Goal: Task Accomplishment & Management: Manage account settings

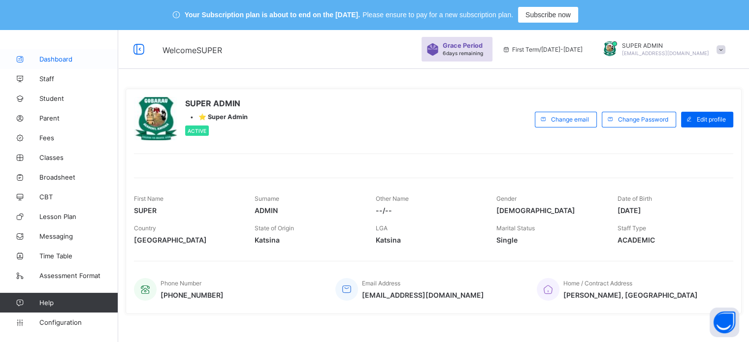
click at [52, 59] on span "Dashboard" at bounding box center [78, 59] width 79 height 8
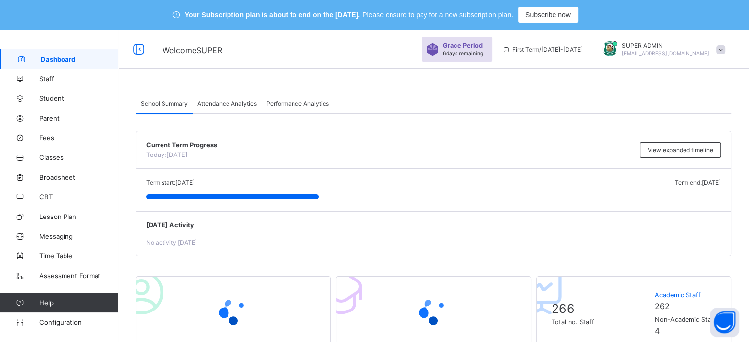
click at [622, 47] on div at bounding box center [609, 49] width 25 height 16
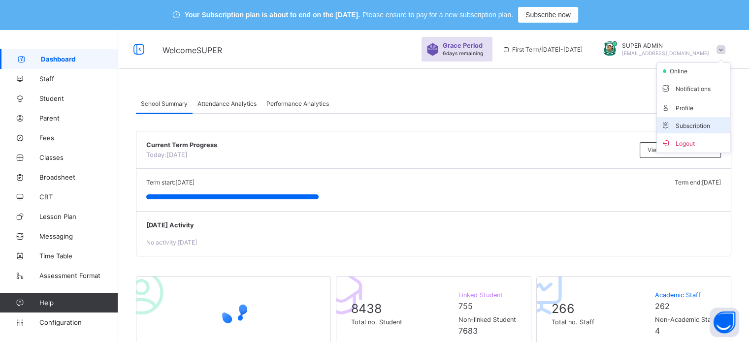
click at [693, 125] on span "Subscription" at bounding box center [685, 125] width 49 height 7
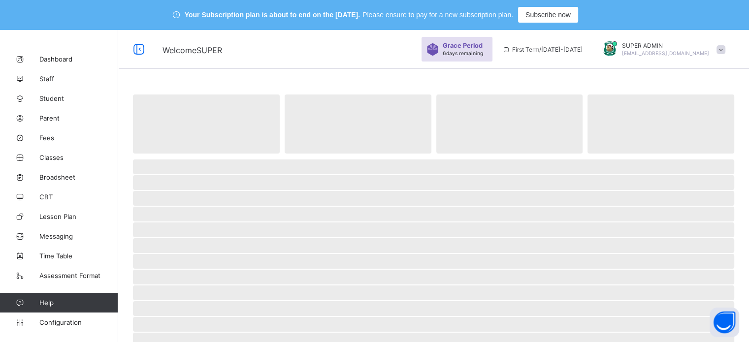
click at [578, 182] on span "‌" at bounding box center [433, 182] width 601 height 15
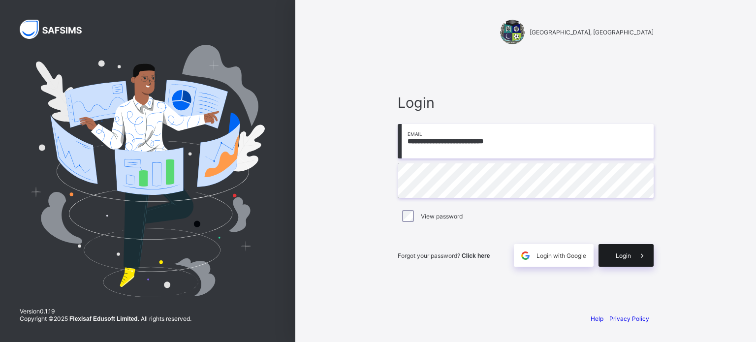
click at [625, 260] on div "Login" at bounding box center [626, 255] width 55 height 23
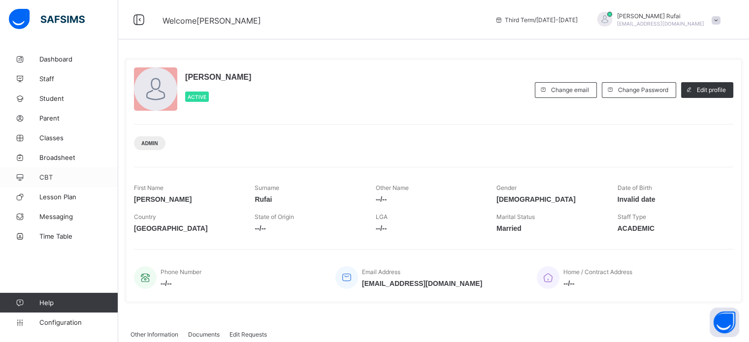
click at [55, 172] on link "CBT" at bounding box center [59, 177] width 118 height 20
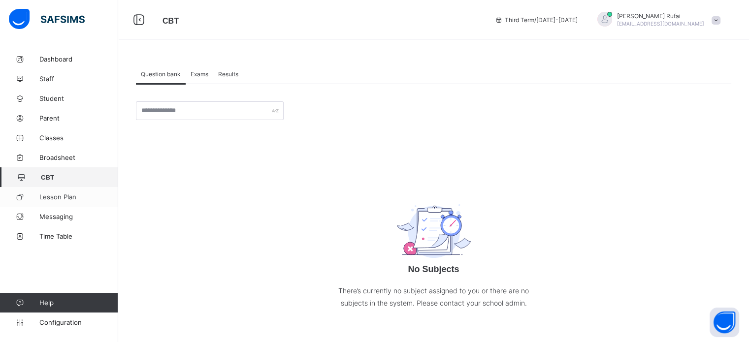
click at [63, 194] on span "Lesson Plan" at bounding box center [78, 197] width 79 height 8
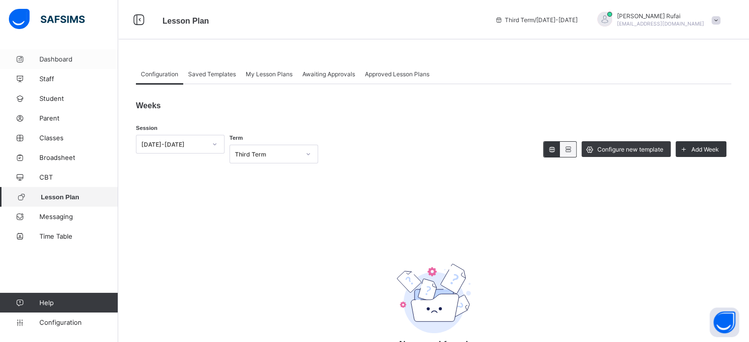
click at [49, 54] on link "Dashboard" at bounding box center [59, 59] width 118 height 20
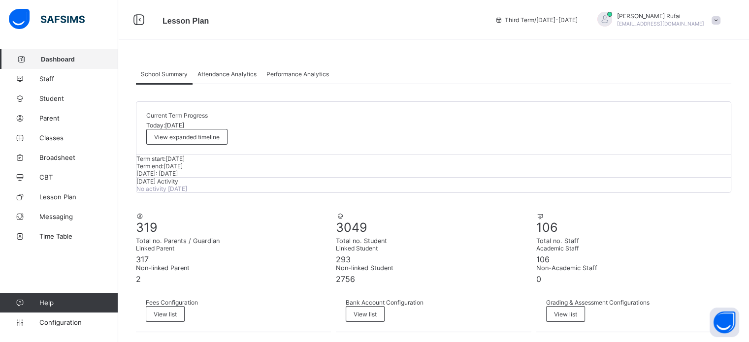
click at [612, 19] on div at bounding box center [604, 19] width 15 height 15
click at [61, 325] on span "Configuration" at bounding box center [78, 323] width 78 height 8
click at [63, 326] on link "Configuration" at bounding box center [59, 323] width 118 height 20
click at [63, 325] on span "Configuration" at bounding box center [78, 323] width 78 height 8
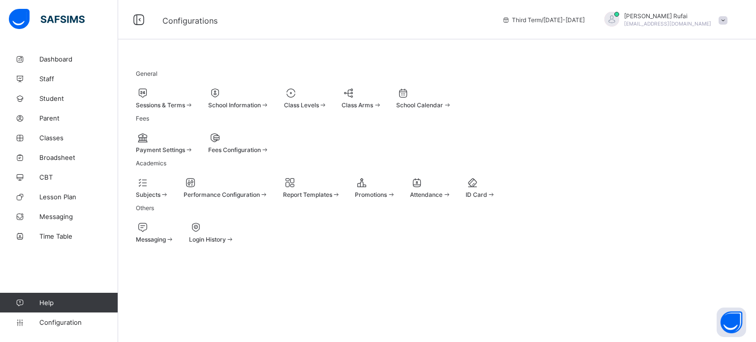
click at [193, 96] on div at bounding box center [165, 93] width 58 height 12
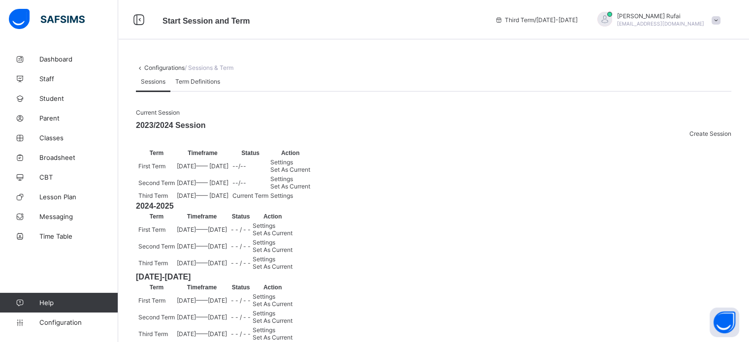
click at [713, 137] on span "Create Session" at bounding box center [710, 133] width 42 height 7
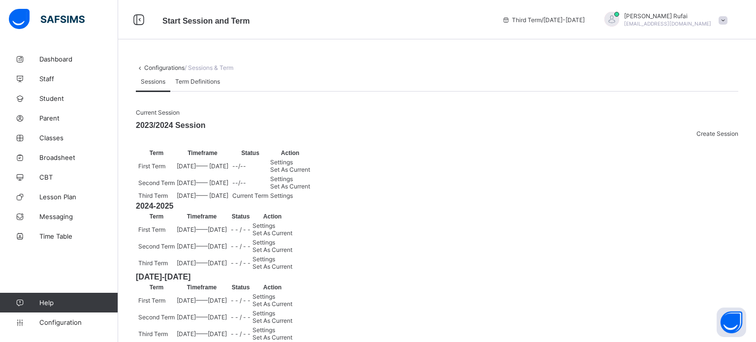
type input "**********"
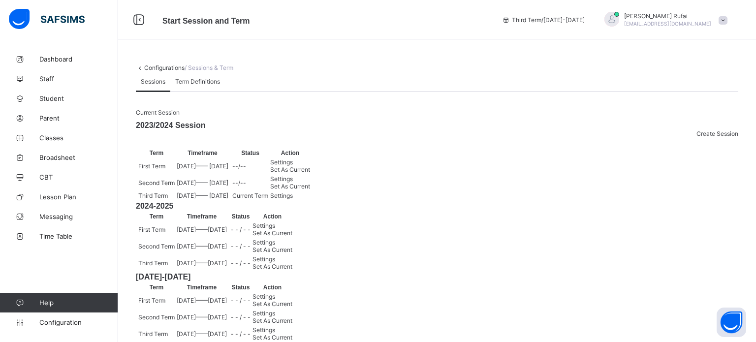
type input "*"
type input "****"
type input "**********"
type input "**"
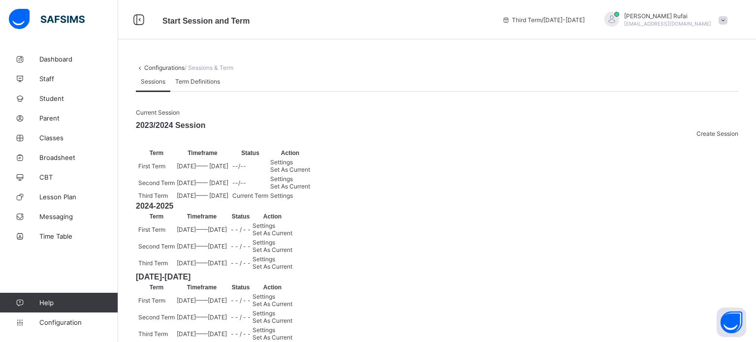
type input "*"
type input "****"
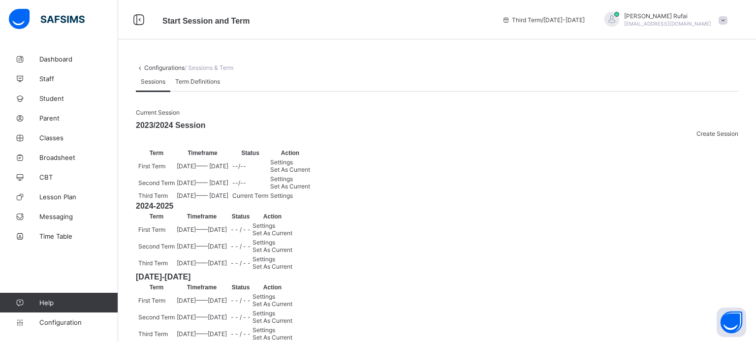
type input "**********"
type input "**"
type input "**********"
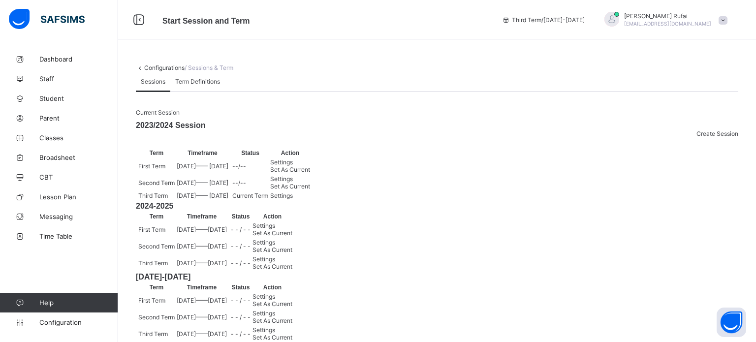
type input "*"
type input "****"
type input "**********"
type input "*"
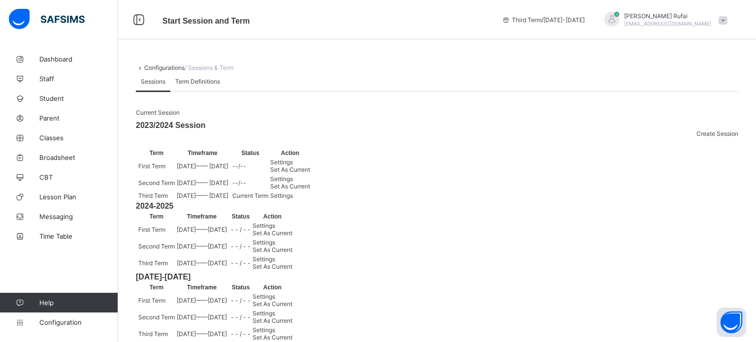
type input "*"
type input "****"
type input "**********"
type input "*"
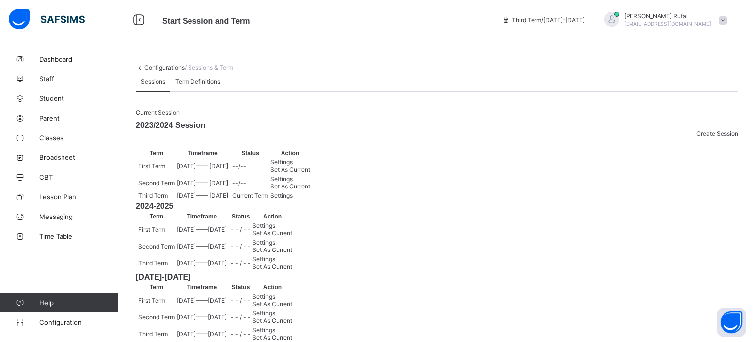
type input "****"
type input "**********"
type input "*"
type input "**"
type input "****"
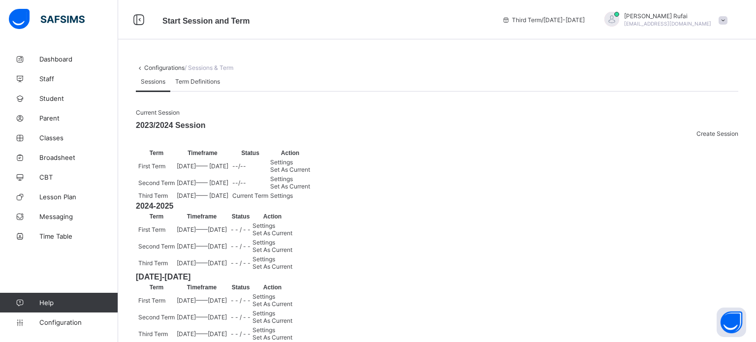
type input "**********"
type input "*"
type input "**"
type input "****"
type input "**********"
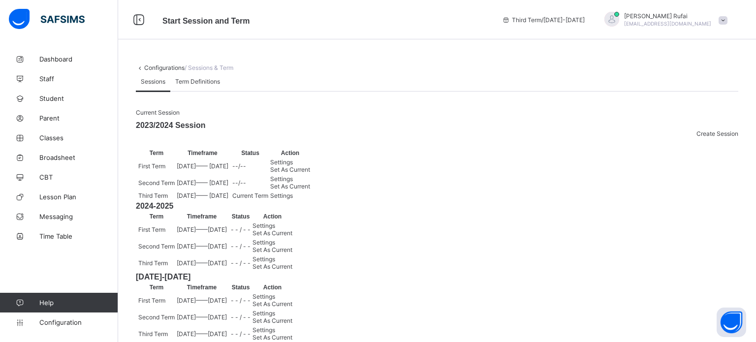
type input "*"
type input "**"
type input "****"
type input "**********"
type input "*"
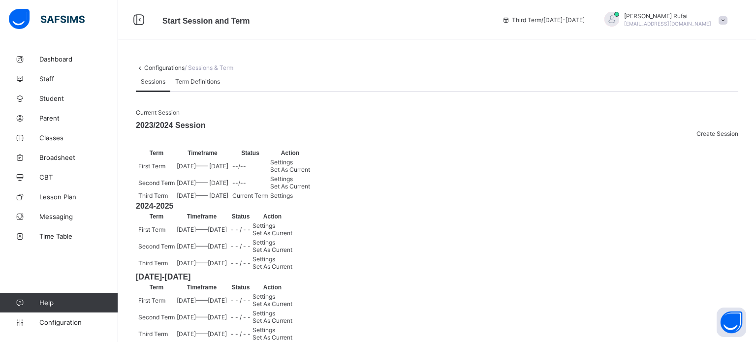
type input "**"
type input "****"
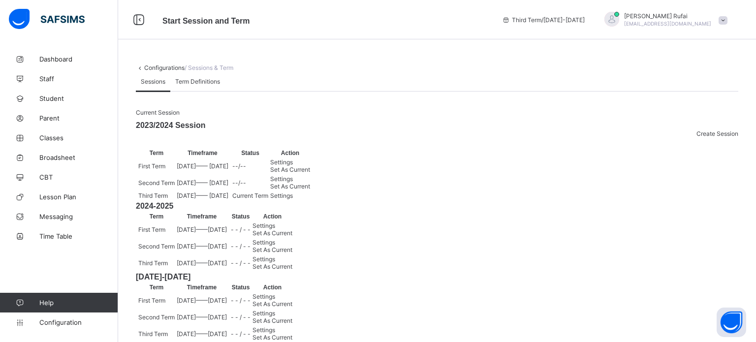
type input "**********"
type input "*"
type input "**********"
type input "*"
type input "**********"
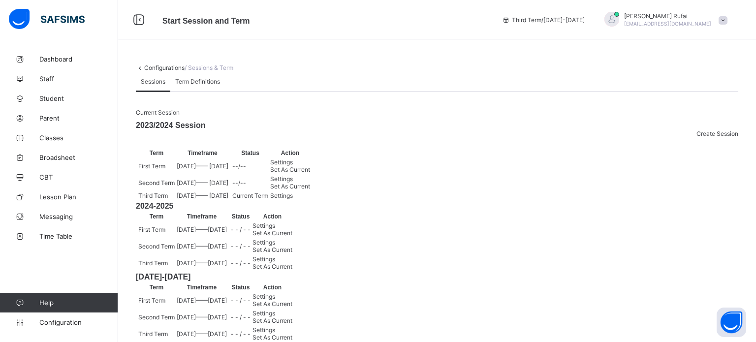
type input "*"
type input "**********"
type input "**"
type input "**********"
type input "**"
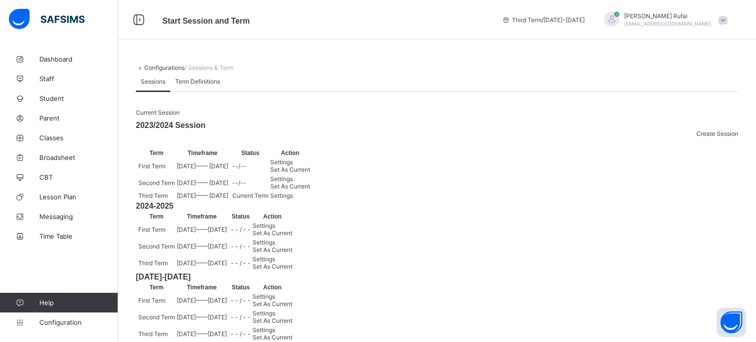
type input "**********"
type input "**"
type input "**********"
type input "*"
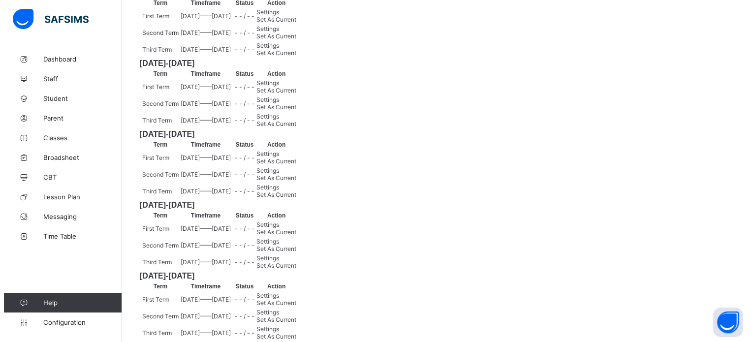
scroll to position [246, 0]
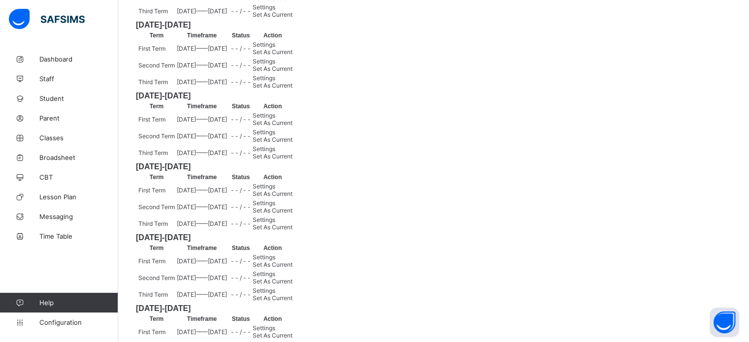
scroll to position [443, 0]
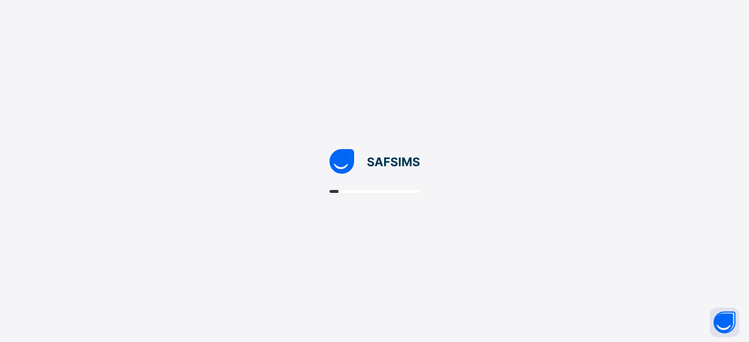
scroll to position [0, 0]
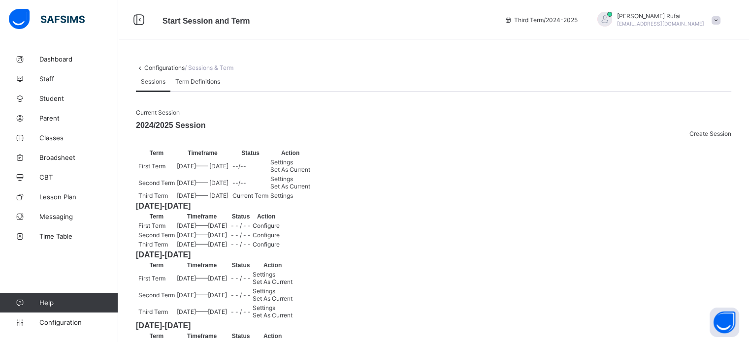
click at [666, 18] on span "[PERSON_NAME]" at bounding box center [660, 15] width 87 height 7
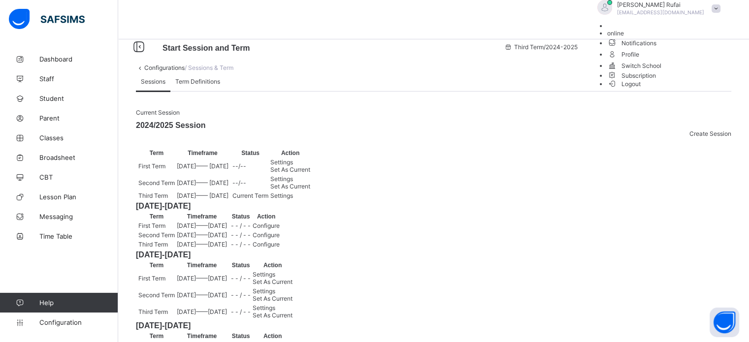
click at [656, 79] on span "Subscription" at bounding box center [631, 75] width 49 height 7
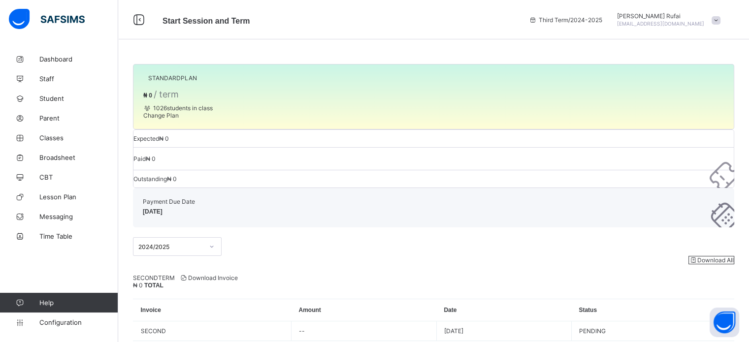
click at [666, 16] on span "[PERSON_NAME]" at bounding box center [660, 15] width 87 height 7
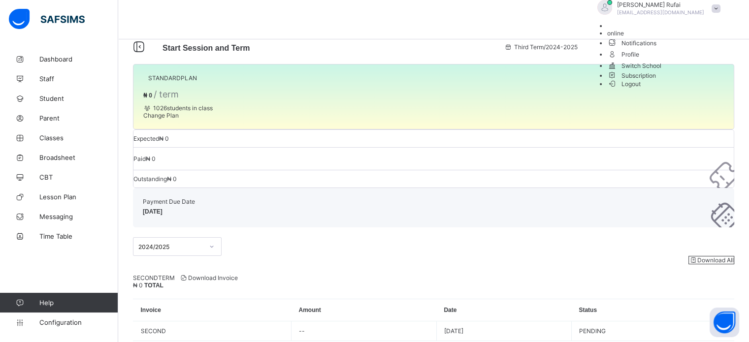
click at [656, 79] on span "Subscription" at bounding box center [631, 75] width 49 height 7
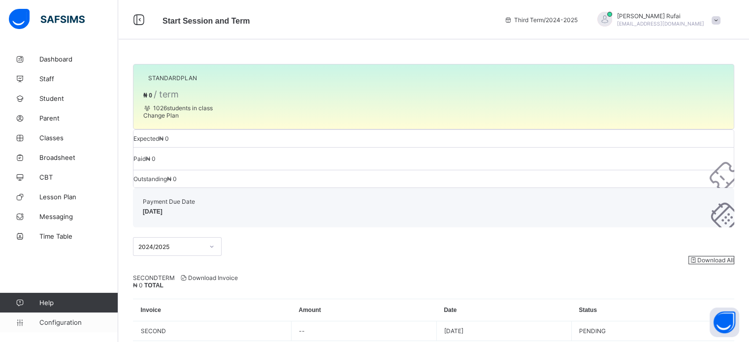
click at [66, 325] on span "Configuration" at bounding box center [78, 323] width 78 height 8
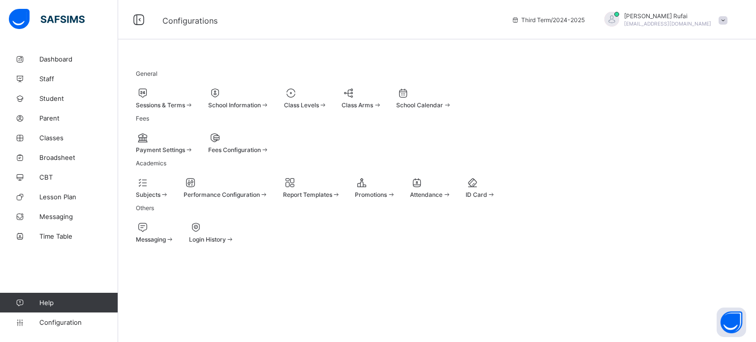
click at [395, 198] on div "Promotions" at bounding box center [375, 194] width 40 height 7
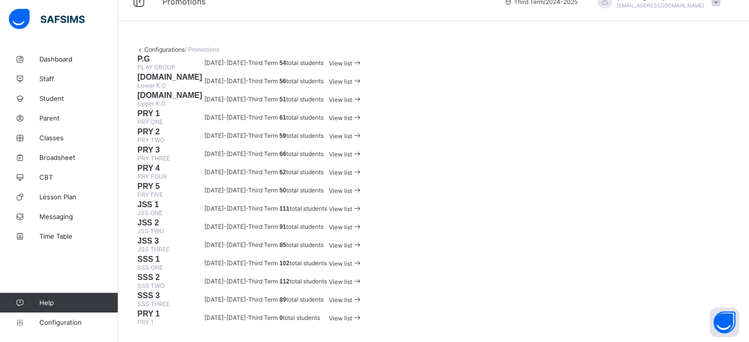
scroll to position [295, 0]
click at [352, 205] on span "View list" at bounding box center [340, 208] width 23 height 7
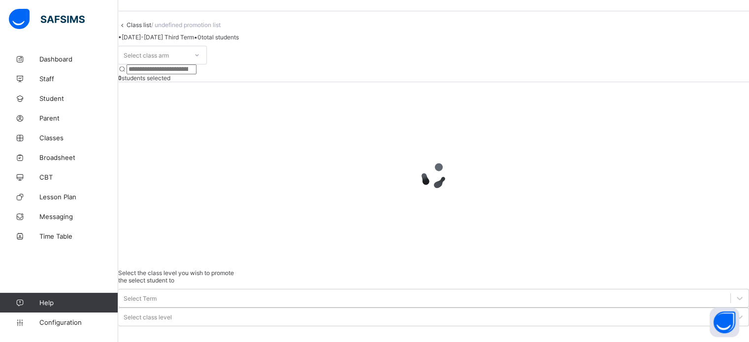
scroll to position [40, 0]
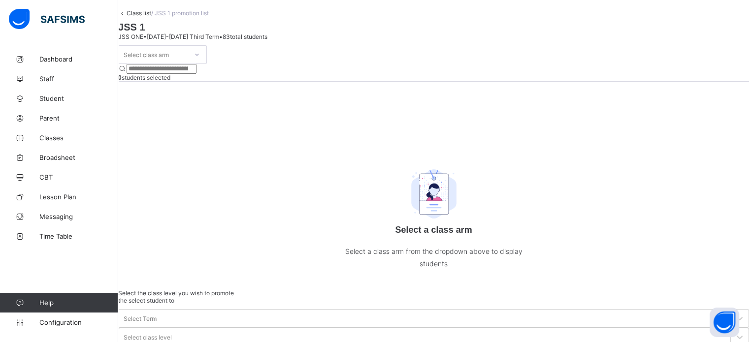
click at [200, 60] on icon at bounding box center [197, 55] width 6 height 10
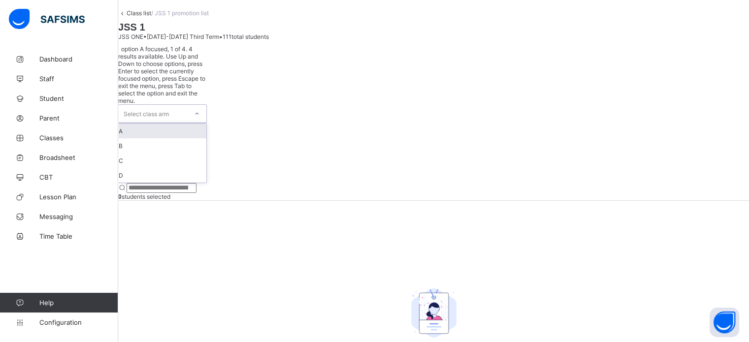
click at [194, 127] on div "A" at bounding box center [163, 131] width 88 height 15
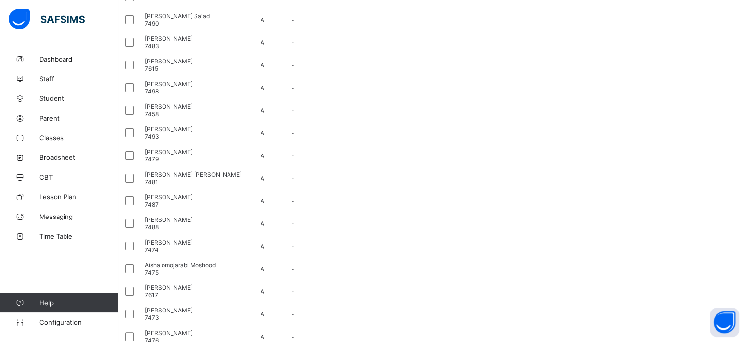
scroll to position [89, 0]
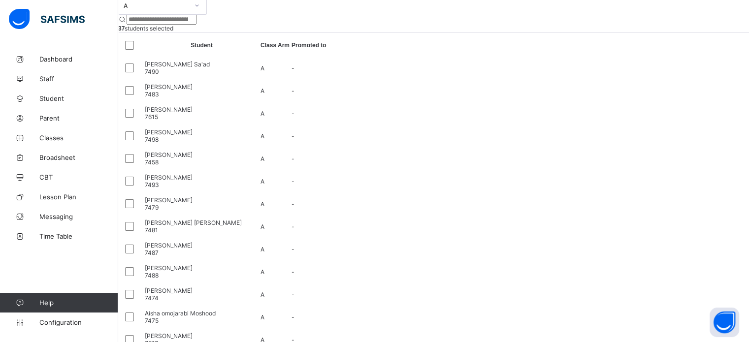
click at [205, 13] on div at bounding box center [197, 6] width 17 height 16
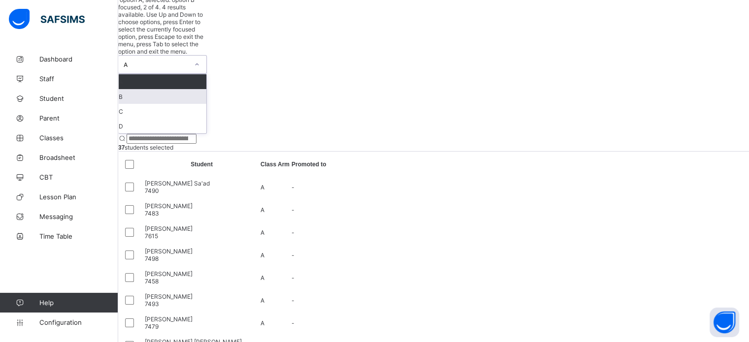
click at [170, 94] on div "B" at bounding box center [163, 96] width 88 height 15
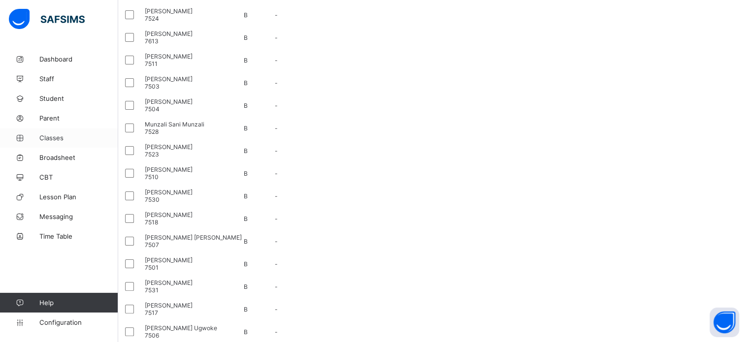
click at [50, 138] on span "Classes" at bounding box center [78, 138] width 79 height 8
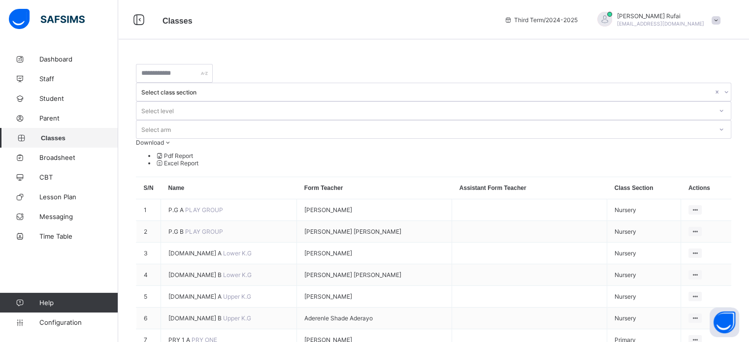
click at [612, 23] on div at bounding box center [604, 19] width 15 height 15
click at [47, 121] on span "Parent" at bounding box center [78, 118] width 79 height 8
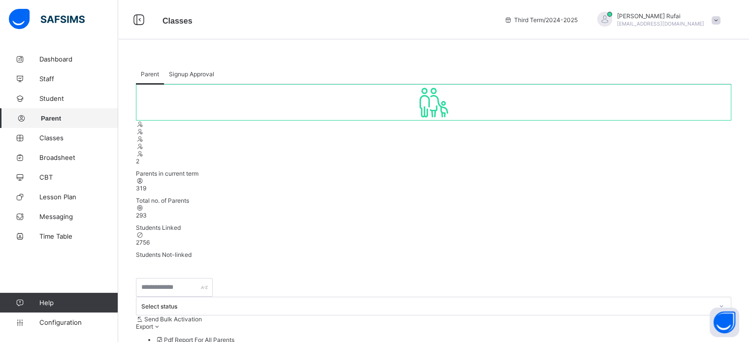
click at [183, 72] on span "Signup Approval" at bounding box center [191, 73] width 45 height 7
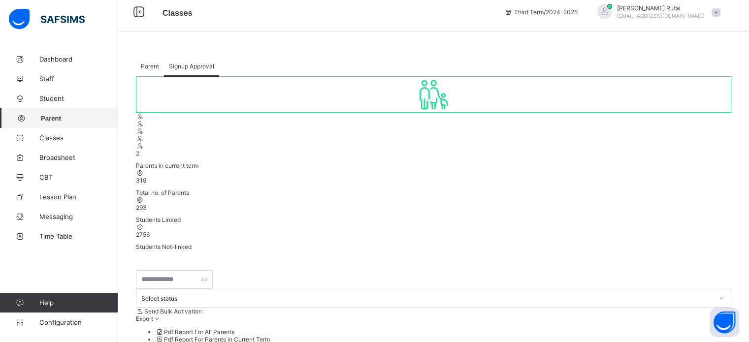
scroll to position [4, 0]
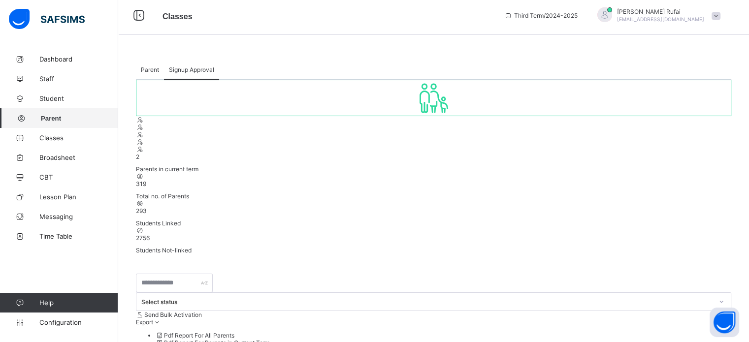
drag, startPoint x: 485, startPoint y: 122, endPoint x: 518, endPoint y: 122, distance: 33.0
drag, startPoint x: 484, startPoint y: 122, endPoint x: 599, endPoint y: 124, distance: 114.8
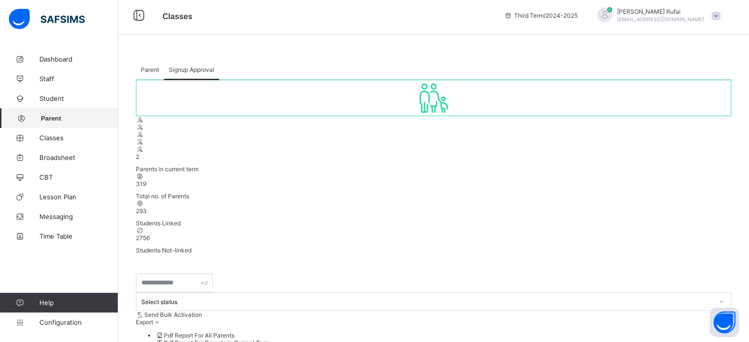
copy b "[DOMAIN_NAME] /sign-up-parent"
click at [55, 141] on span "Classes" at bounding box center [78, 138] width 79 height 8
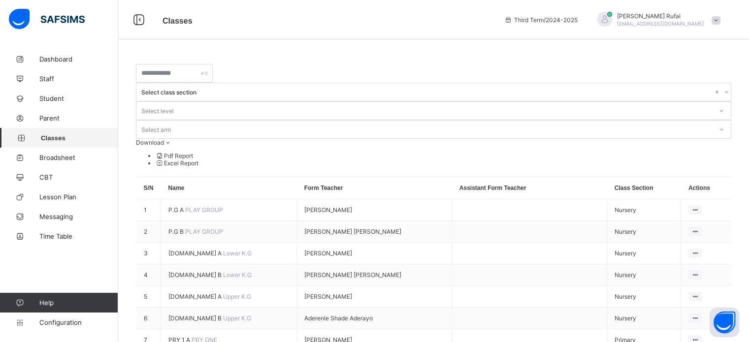
scroll to position [148, 0]
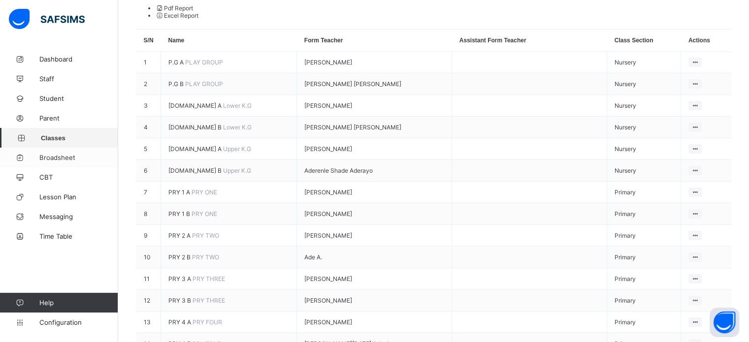
drag, startPoint x: 59, startPoint y: 158, endPoint x: 65, endPoint y: 159, distance: 6.0
click at [59, 157] on span "Broadsheet" at bounding box center [78, 158] width 79 height 8
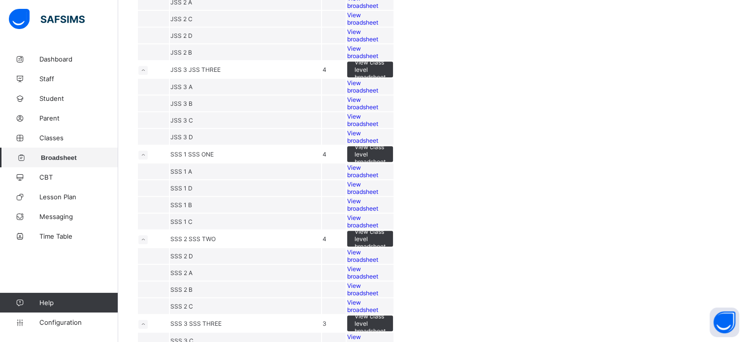
scroll to position [640, 0]
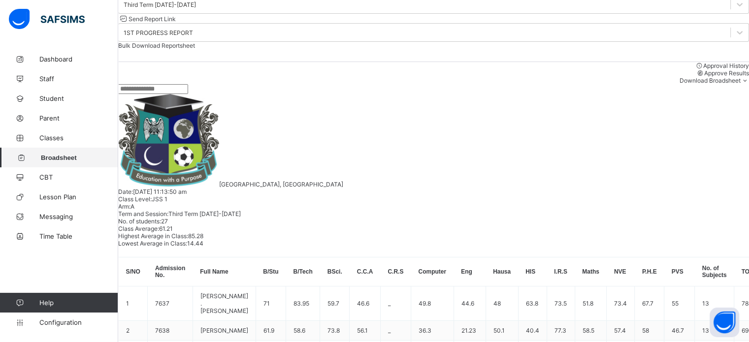
scroll to position [148, 0]
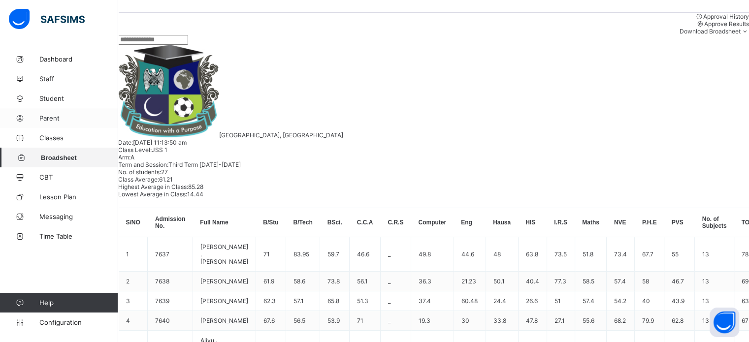
click at [46, 120] on span "Parent" at bounding box center [78, 118] width 79 height 8
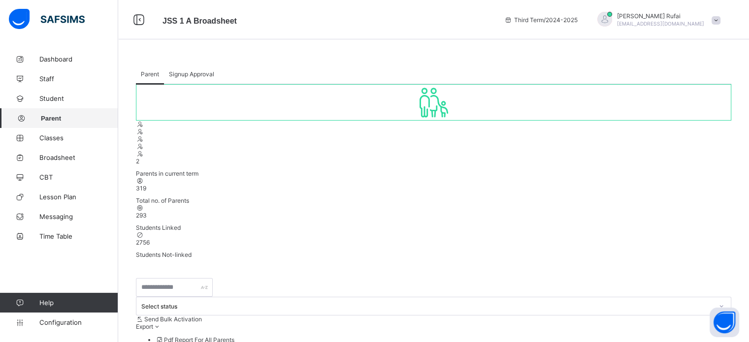
click at [199, 74] on span "Signup Approval" at bounding box center [191, 73] width 45 height 7
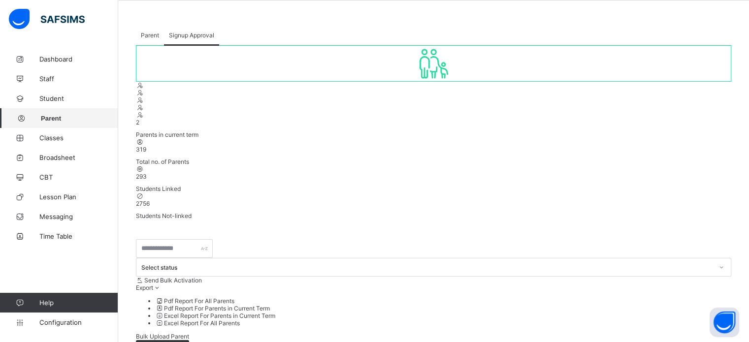
scroll to position [98, 0]
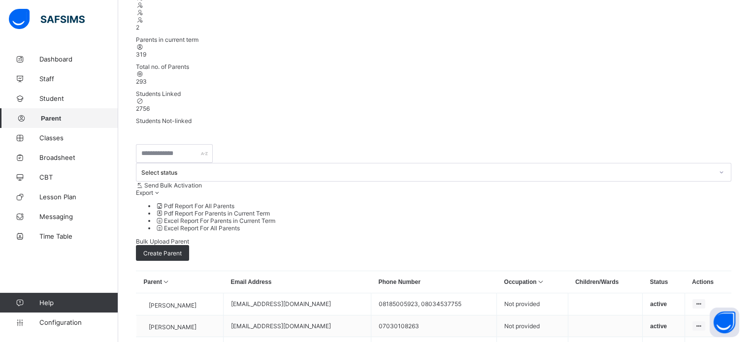
click at [56, 158] on span "Broadsheet" at bounding box center [78, 158] width 79 height 8
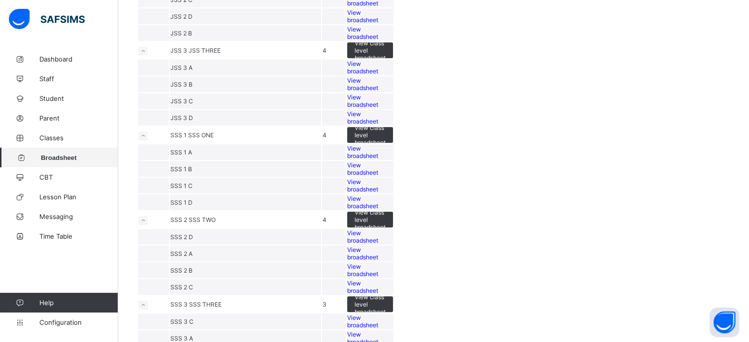
scroll to position [739, 0]
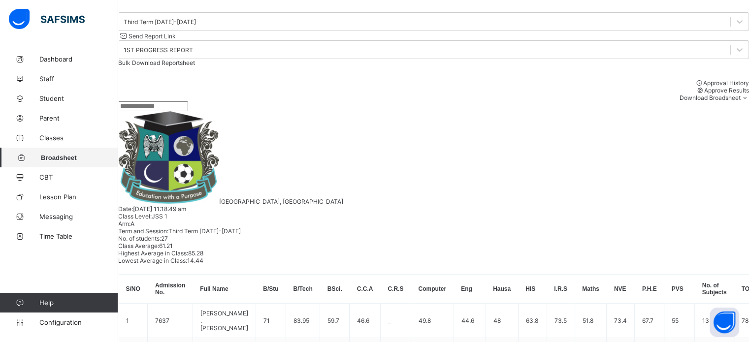
scroll to position [98, 0]
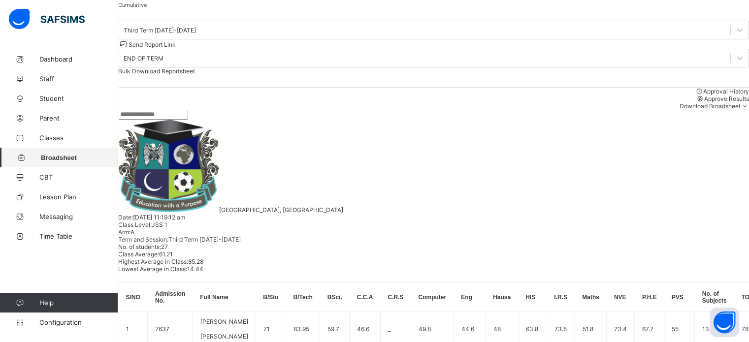
scroll to position [49, 0]
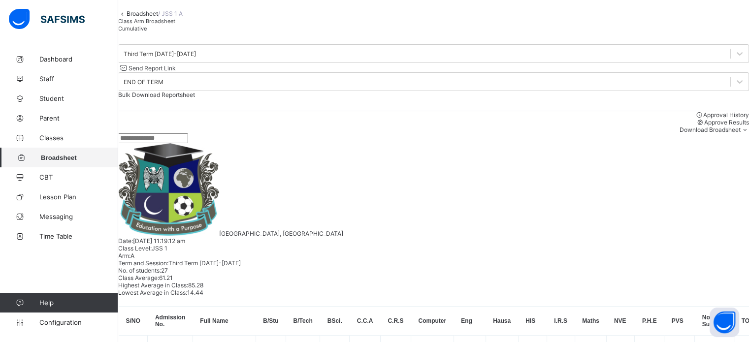
click at [188, 143] on input "text" at bounding box center [153, 138] width 70 height 10
click at [353, 143] on div at bounding box center [433, 138] width 631 height 10
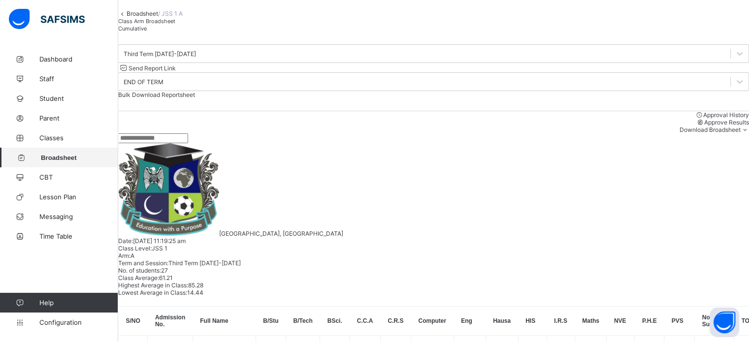
scroll to position [285, 0]
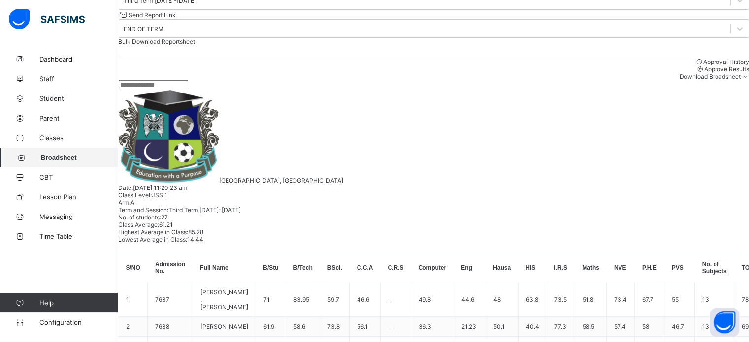
scroll to position [92, 0]
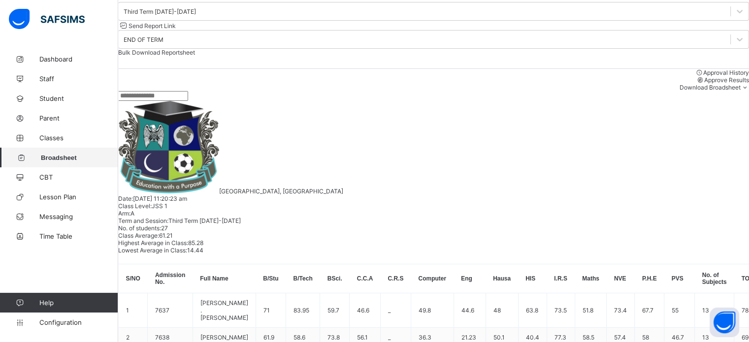
click at [176, 30] on span "Send Report Link" at bounding box center [152, 25] width 47 height 7
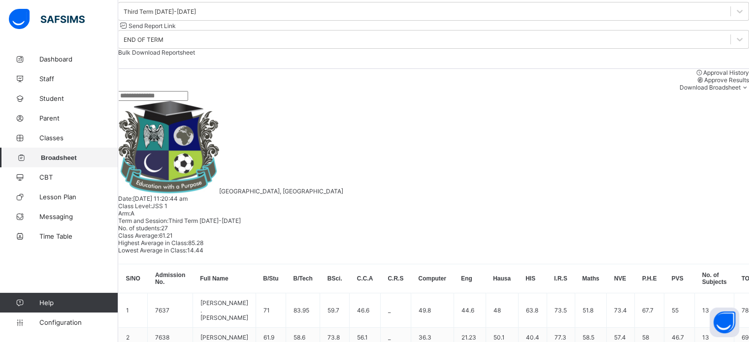
drag, startPoint x: 518, startPoint y: 299, endPoint x: 333, endPoint y: 259, distance: 189.4
click at [176, 30] on span "Send Report Link" at bounding box center [152, 25] width 47 height 7
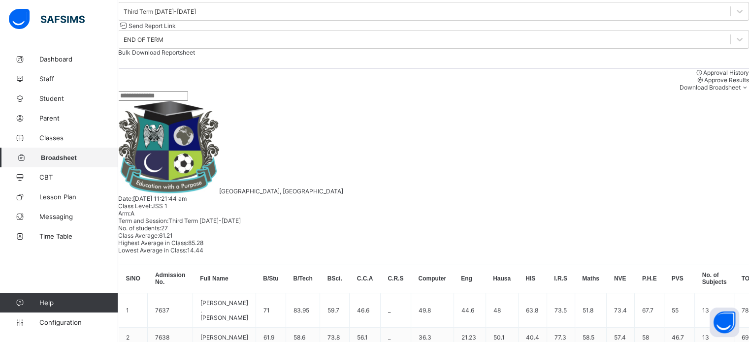
click at [55, 116] on span "Parent" at bounding box center [78, 118] width 79 height 8
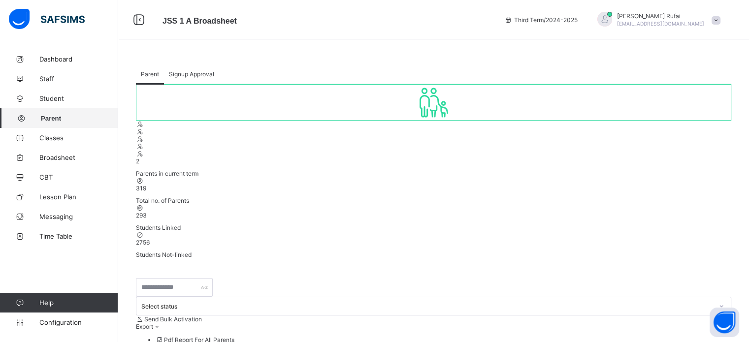
click at [199, 72] on span "Signup Approval" at bounding box center [191, 73] width 45 height 7
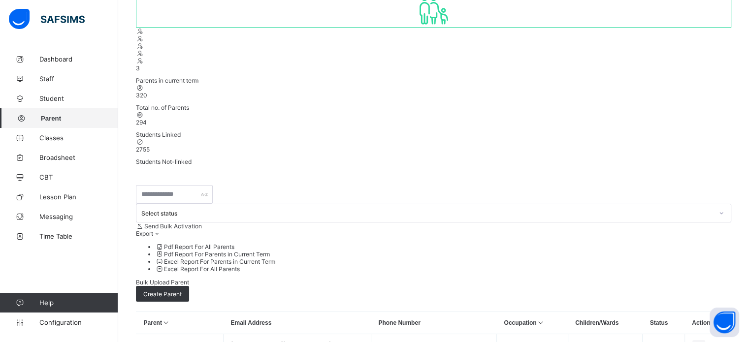
scroll to position [98, 0]
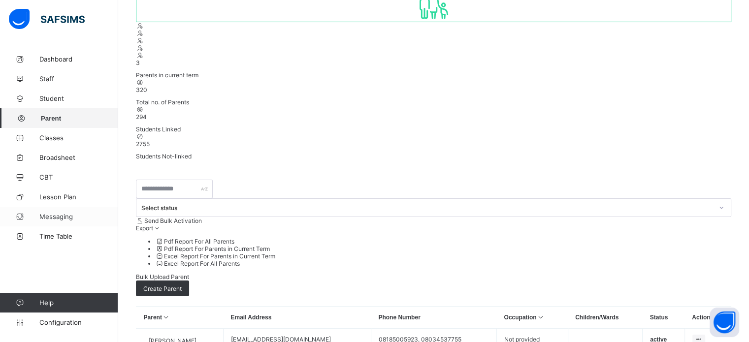
click at [63, 221] on link "Messaging" at bounding box center [59, 217] width 118 height 20
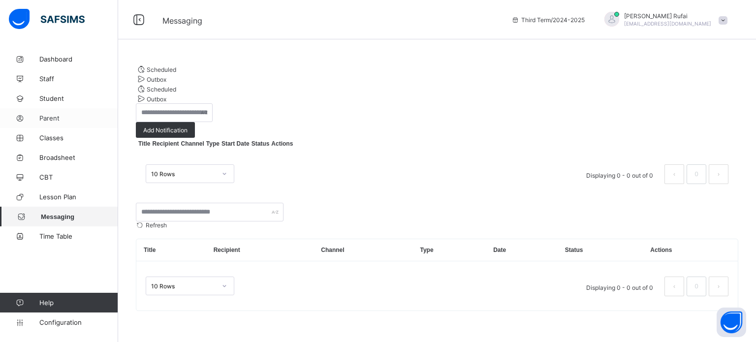
click at [49, 117] on span "Parent" at bounding box center [78, 118] width 79 height 8
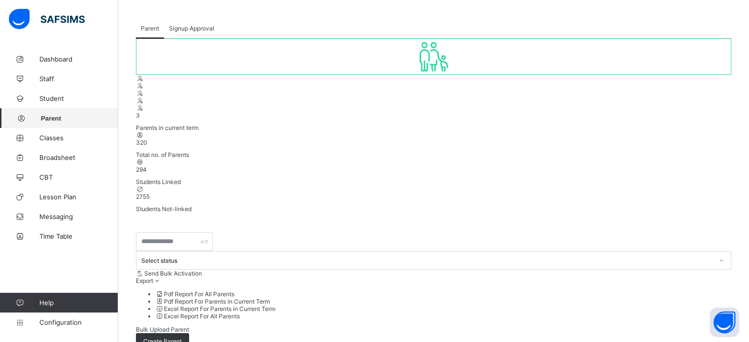
scroll to position [98, 0]
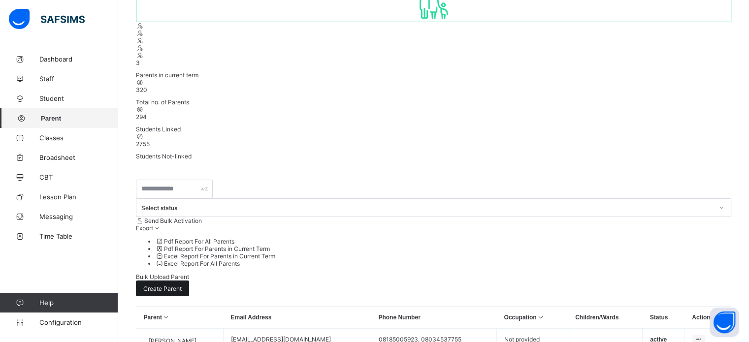
click at [182, 285] on span "Create Parent" at bounding box center [162, 288] width 38 height 7
select select "**"
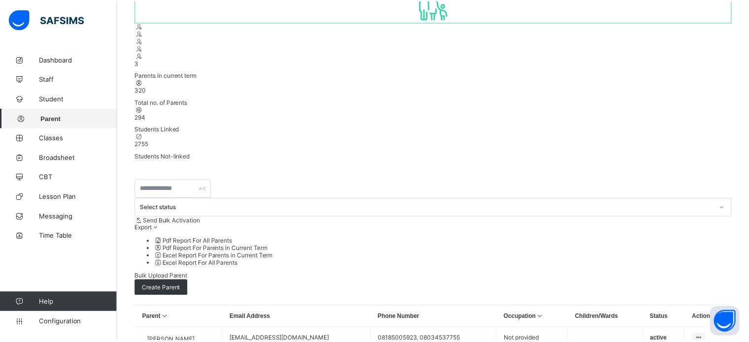
scroll to position [0, 0]
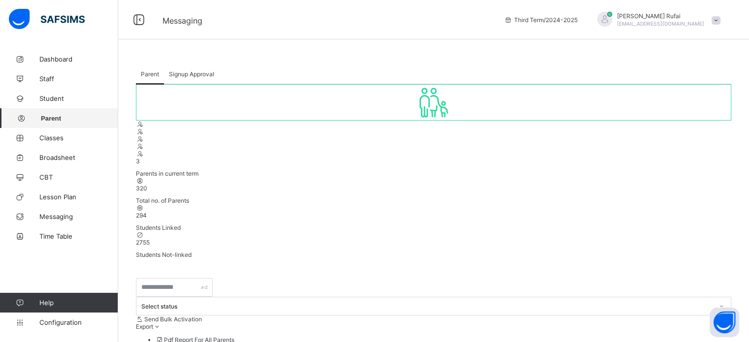
click at [194, 73] on span "Signup Approval" at bounding box center [191, 73] width 45 height 7
click at [146, 76] on span "Parent" at bounding box center [150, 73] width 18 height 7
select select "**"
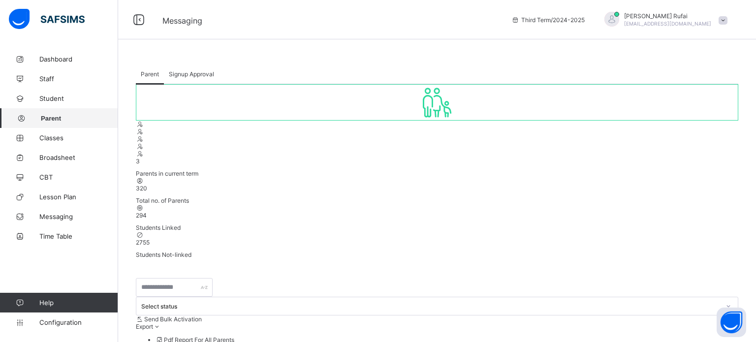
scroll to position [197, 0]
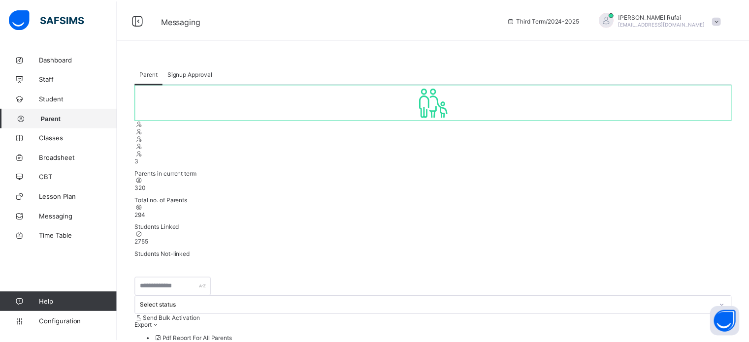
scroll to position [0, 0]
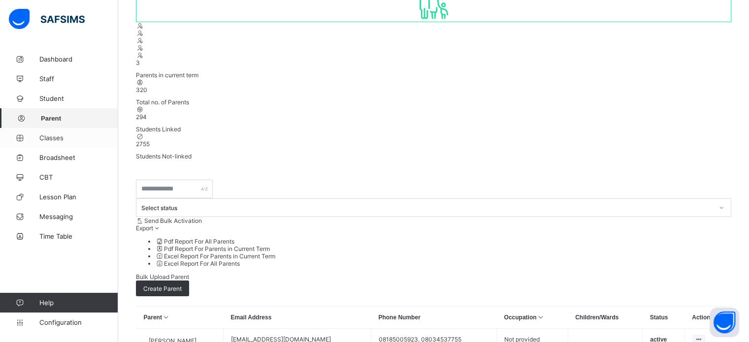
click at [41, 139] on span "Classes" at bounding box center [78, 138] width 79 height 8
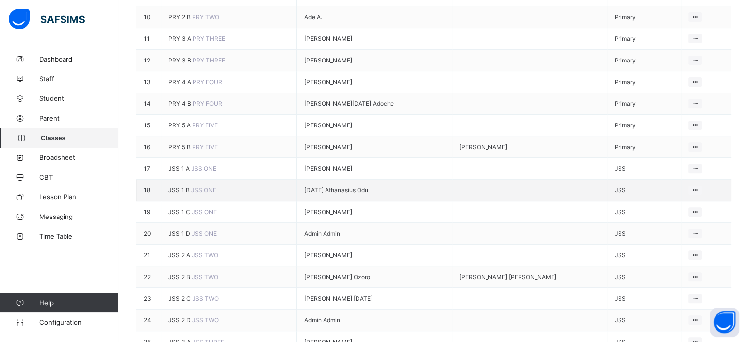
scroll to position [394, 0]
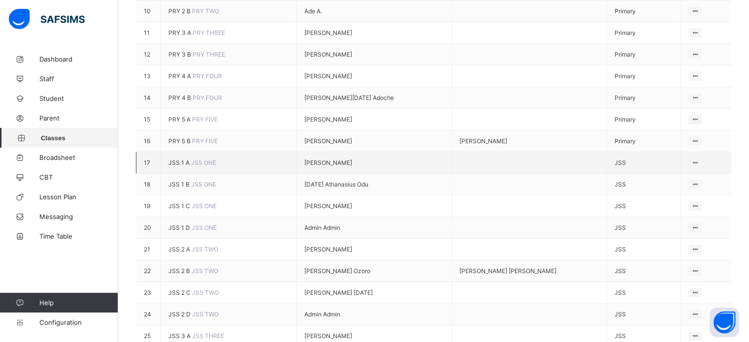
click at [178, 163] on span "JSS 1 A" at bounding box center [179, 162] width 23 height 7
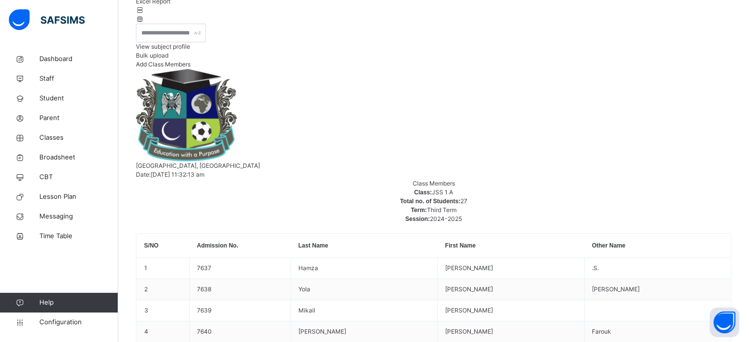
scroll to position [148, 0]
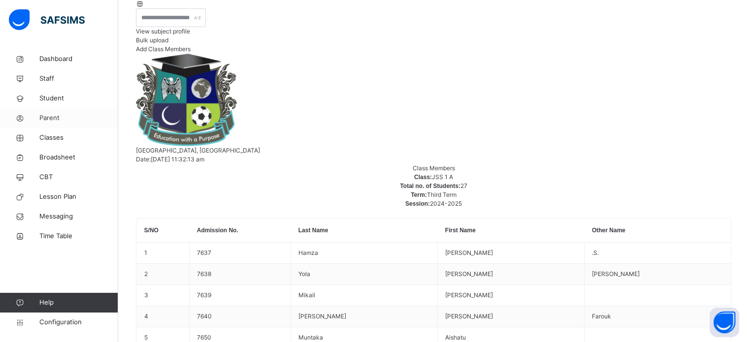
click at [45, 118] on span "Parent" at bounding box center [78, 118] width 79 height 10
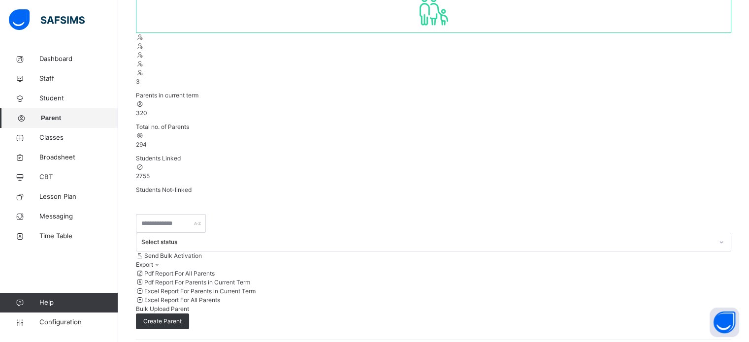
scroll to position [148, 0]
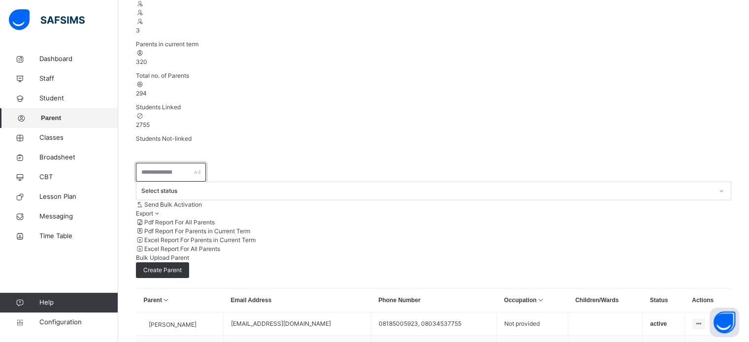
click at [170, 163] on input "text" at bounding box center [171, 172] width 70 height 19
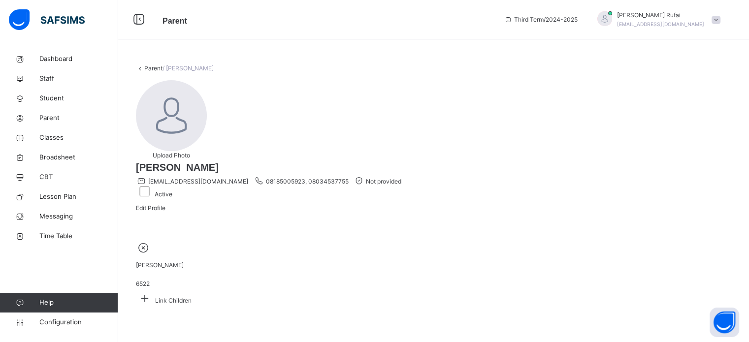
scroll to position [35, 0]
click at [154, 291] on icon at bounding box center [145, 298] width 18 height 15
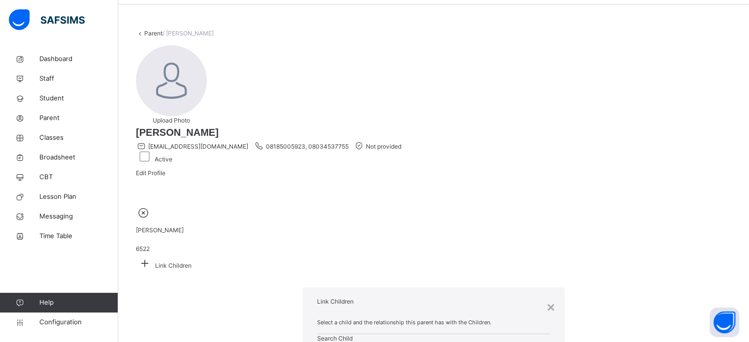
click at [547, 297] on div "×" at bounding box center [551, 307] width 8 height 21
click at [437, 241] on div "[PERSON_NAME] Isa 6522 Link Children" at bounding box center [433, 239] width 595 height 68
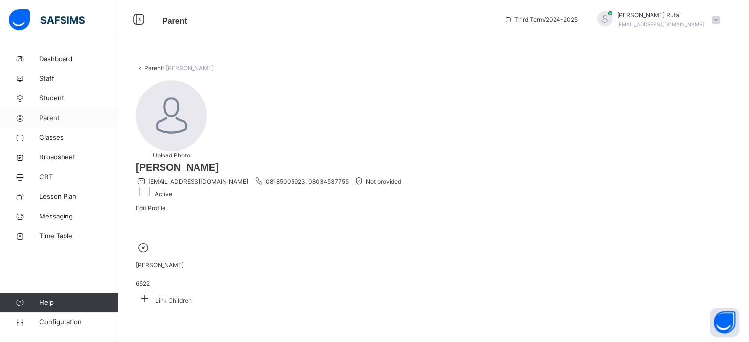
click at [45, 120] on span "Parent" at bounding box center [78, 118] width 79 height 10
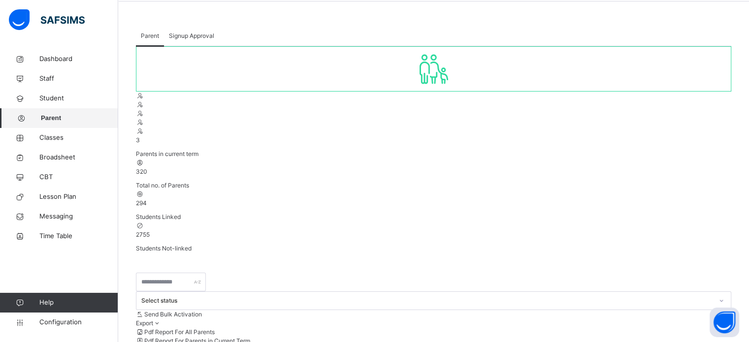
scroll to position [35, 0]
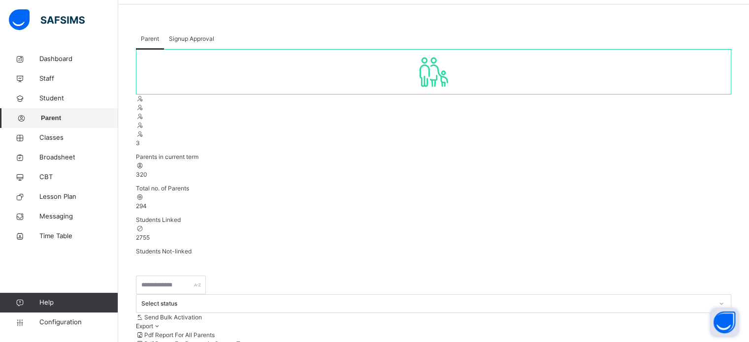
click at [731, 322] on button "Open asap" at bounding box center [725, 323] width 30 height 30
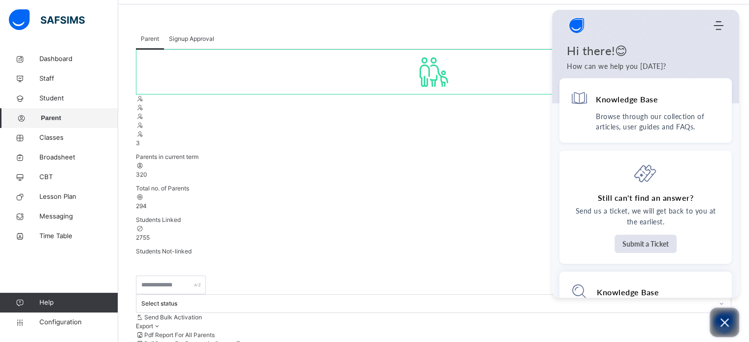
click at [729, 321] on icon "Open asap" at bounding box center [724, 323] width 12 height 12
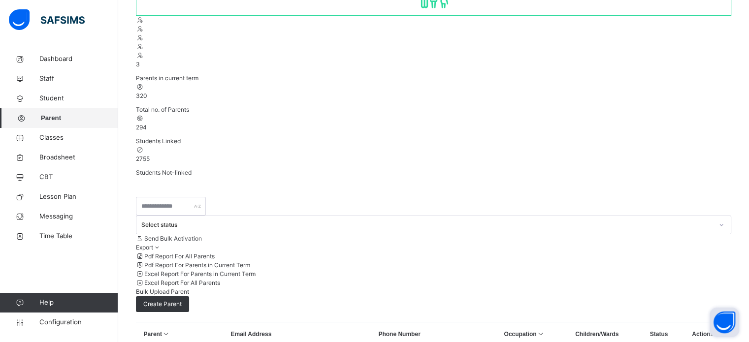
scroll to position [183, 0]
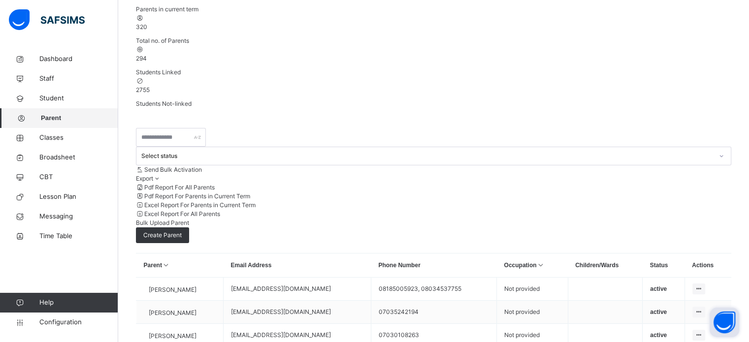
click at [726, 323] on button "Open asap" at bounding box center [725, 323] width 30 height 30
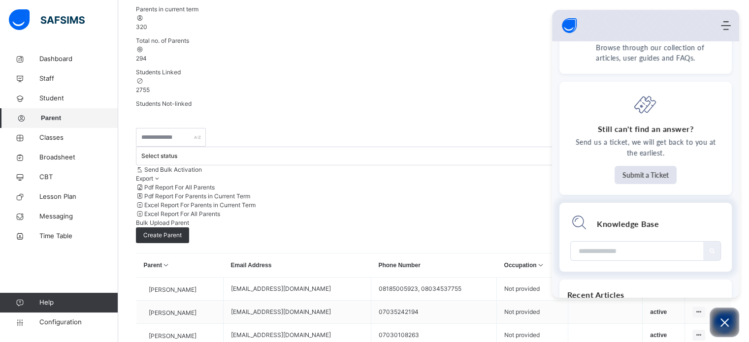
scroll to position [92, 0]
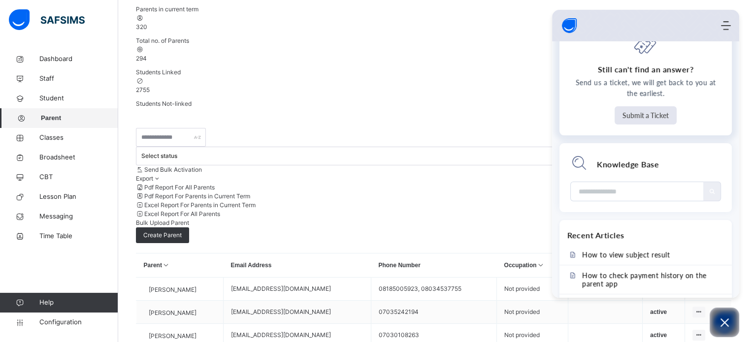
click at [639, 113] on button "Submit a Ticket" at bounding box center [646, 115] width 62 height 18
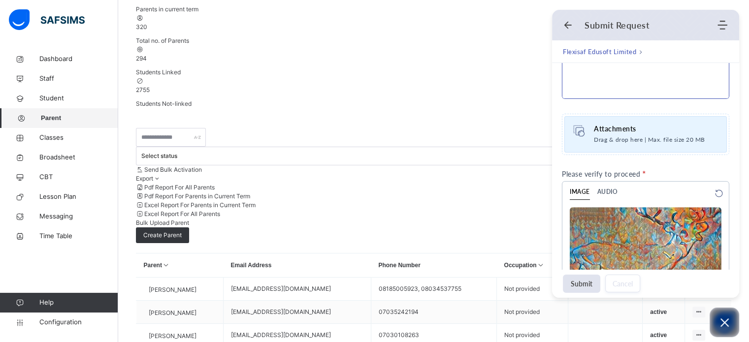
scroll to position [345, 0]
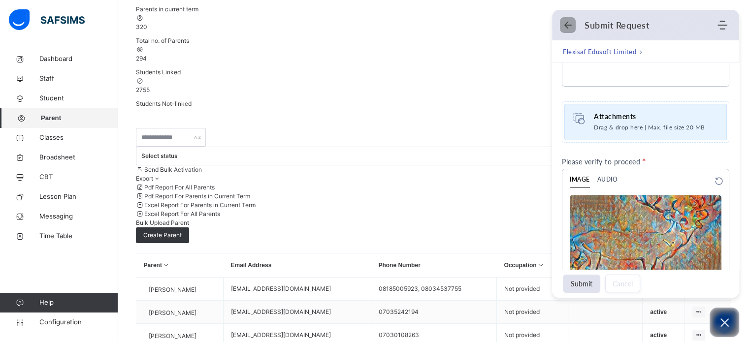
click at [565, 26] on icon "Back" at bounding box center [568, 25] width 10 height 10
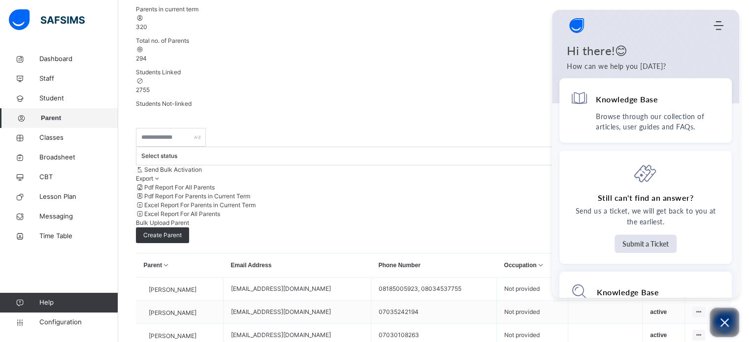
click at [724, 322] on icon "Open asap" at bounding box center [724, 323] width 8 height 8
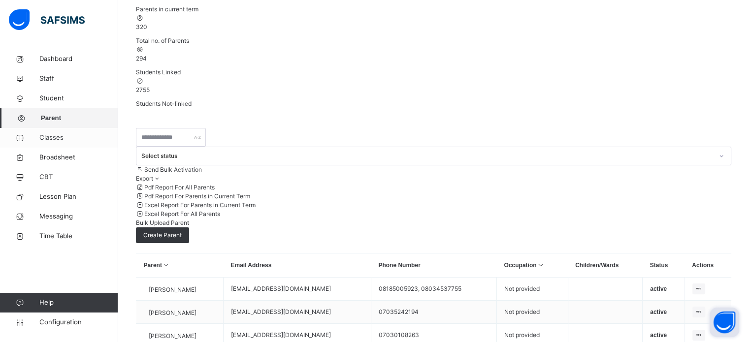
click at [56, 137] on span "Classes" at bounding box center [78, 138] width 79 height 10
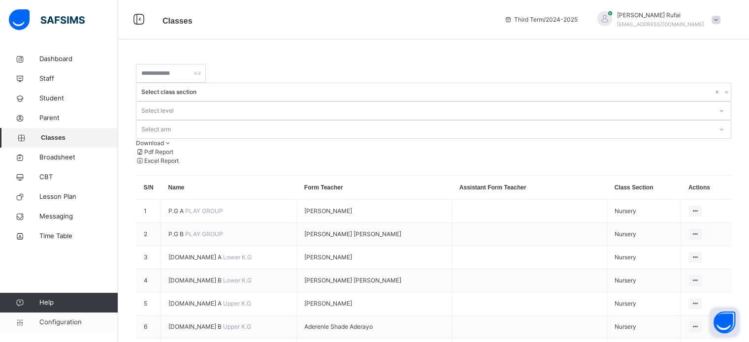
click at [59, 322] on span "Configuration" at bounding box center [78, 323] width 78 height 10
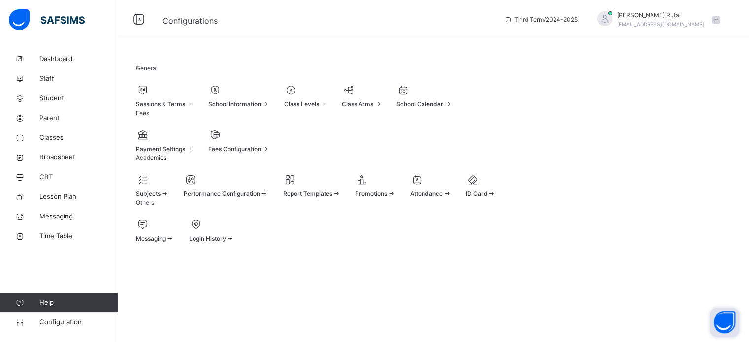
click at [327, 97] on div at bounding box center [305, 90] width 43 height 15
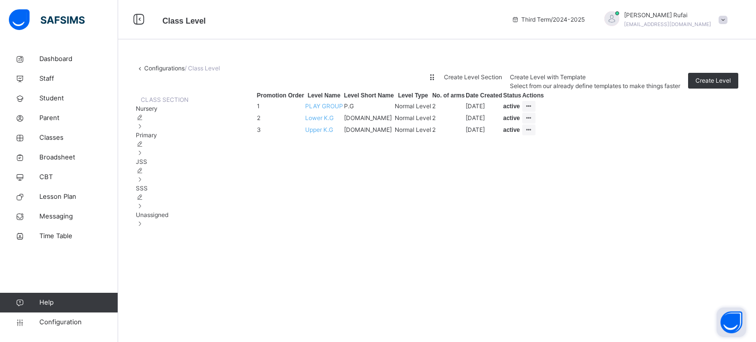
click at [183, 184] on div "JSS" at bounding box center [162, 171] width 53 height 27
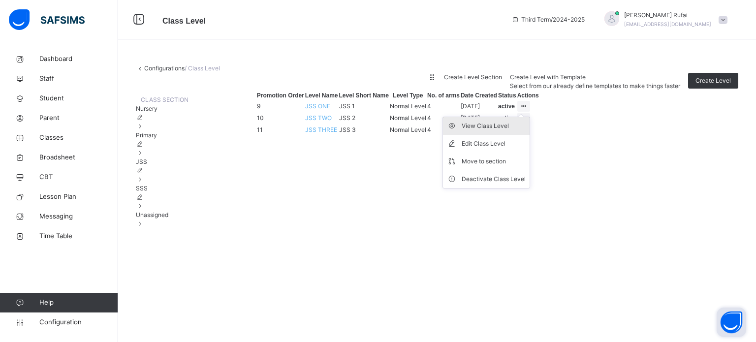
click at [526, 131] on div "View Class Level" at bounding box center [494, 126] width 64 height 10
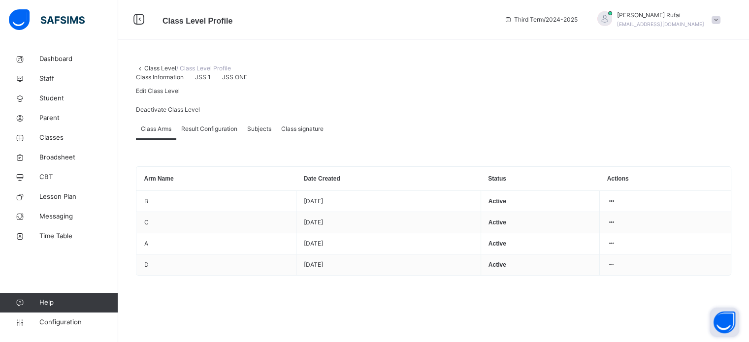
click at [264, 133] on span "Subjects" at bounding box center [259, 129] width 24 height 9
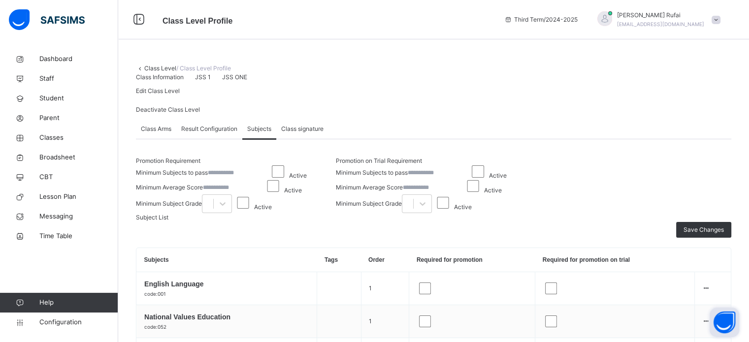
click at [301, 133] on span "Class signature" at bounding box center [302, 129] width 42 height 9
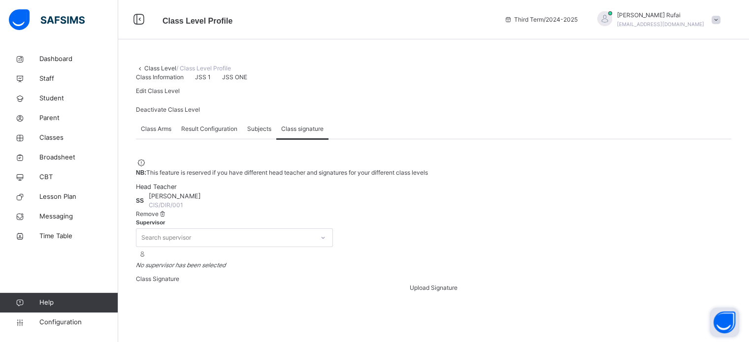
scroll to position [197, 0]
click at [314, 230] on div "Search supervisor" at bounding box center [224, 237] width 177 height 15
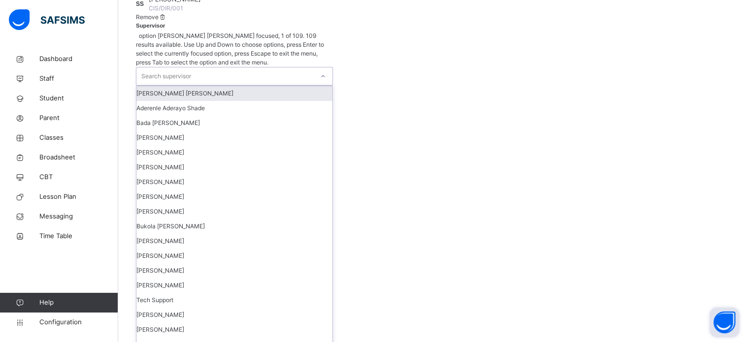
click at [314, 85] on div "Search supervisor" at bounding box center [224, 76] width 177 height 18
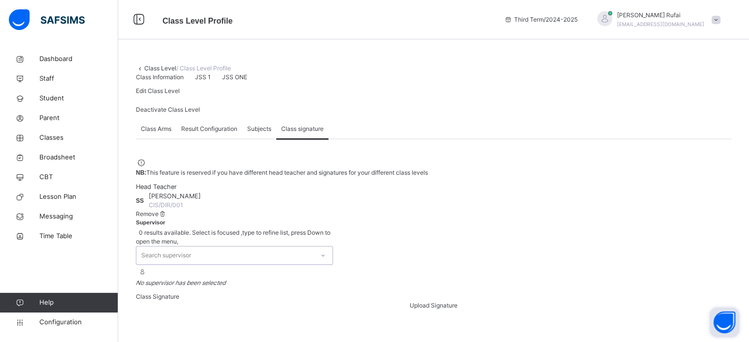
click at [559, 224] on div "Supervisor 0 results available. Select is focused ,type to refine list, press D…" at bounding box center [433, 258] width 595 height 69
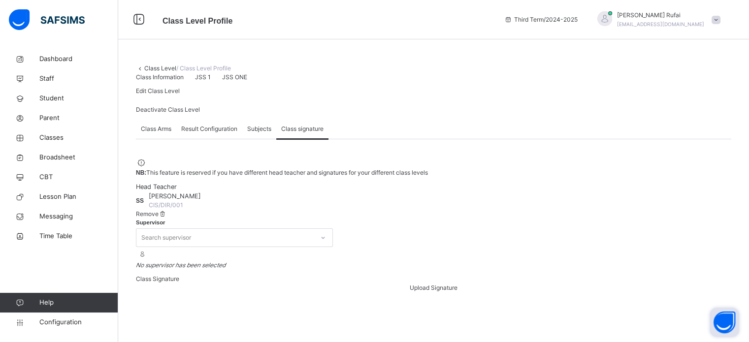
click at [314, 230] on div "Search supervisor" at bounding box center [224, 237] width 177 height 15
click at [531, 224] on div "Supervisor Search supervisor No supervisor has been selected" at bounding box center [433, 249] width 595 height 51
click at [60, 218] on span "Messaging" at bounding box center [78, 217] width 79 height 10
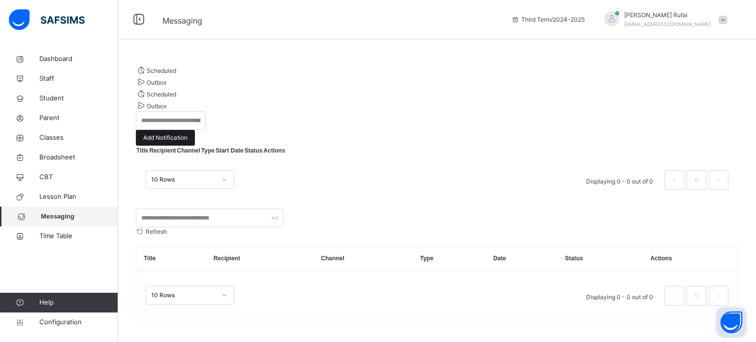
click at [188, 133] on span "Add Notification" at bounding box center [165, 137] width 44 height 9
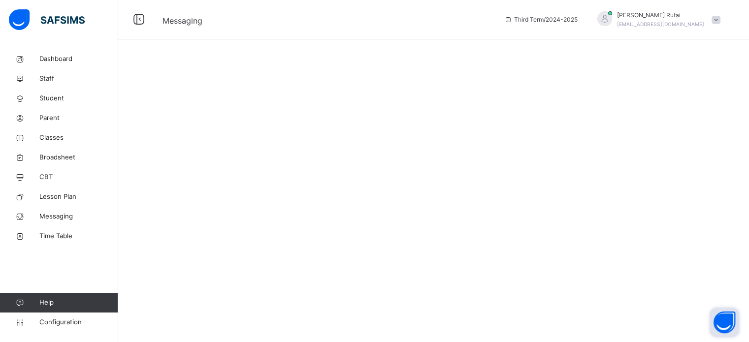
select select "**"
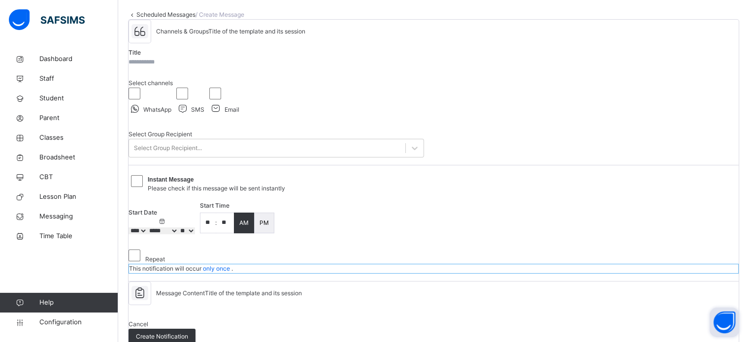
scroll to position [98, 0]
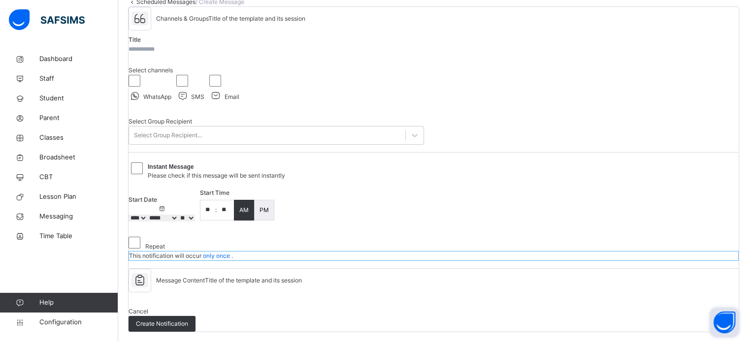
select select "**"
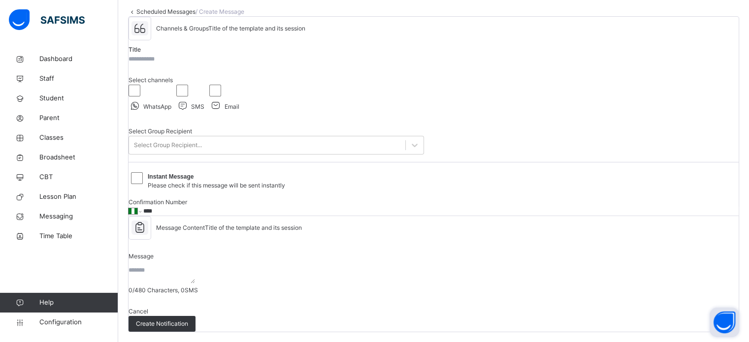
scroll to position [49, 0]
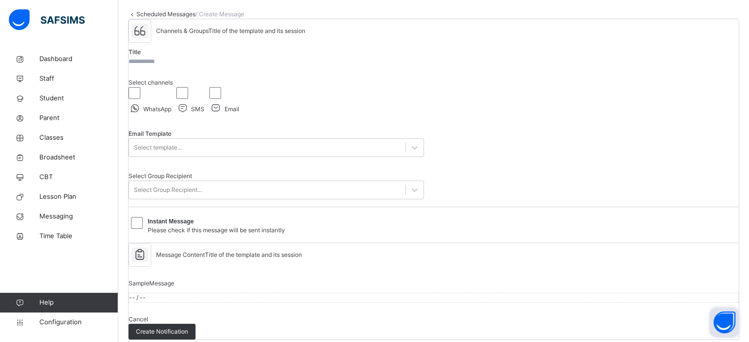
click at [188, 66] on input "text" at bounding box center [158, 61] width 59 height 9
click at [288, 157] on div "Select template..." at bounding box center [276, 147] width 295 height 19
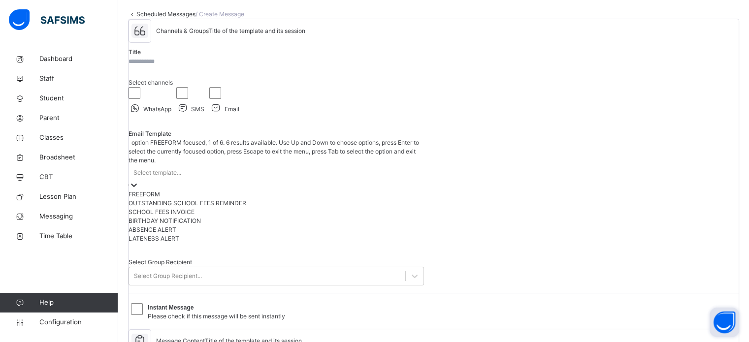
click at [227, 199] on div "FREEFORM" at bounding box center [276, 194] width 295 height 9
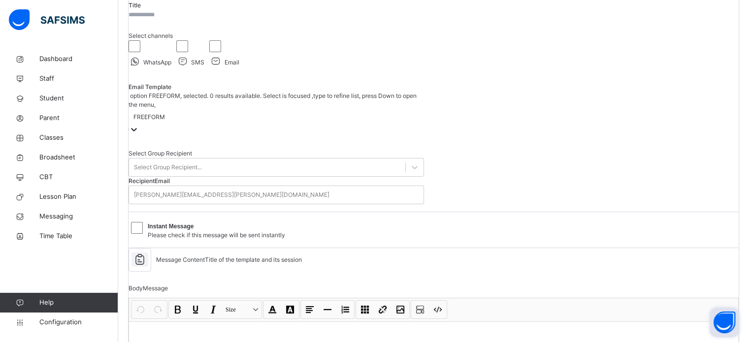
scroll to position [98, 0]
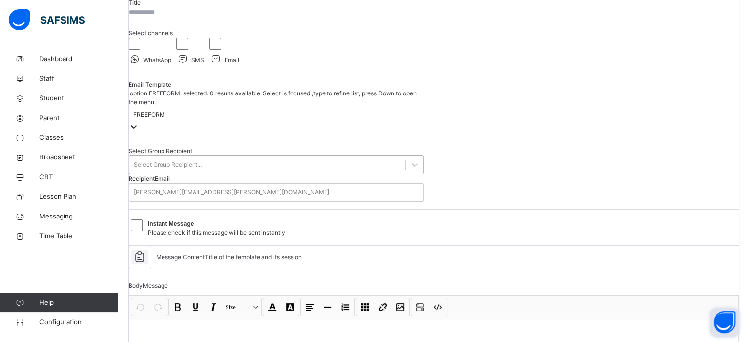
click at [279, 173] on div "Select Group Recipient..." at bounding box center [267, 165] width 276 height 15
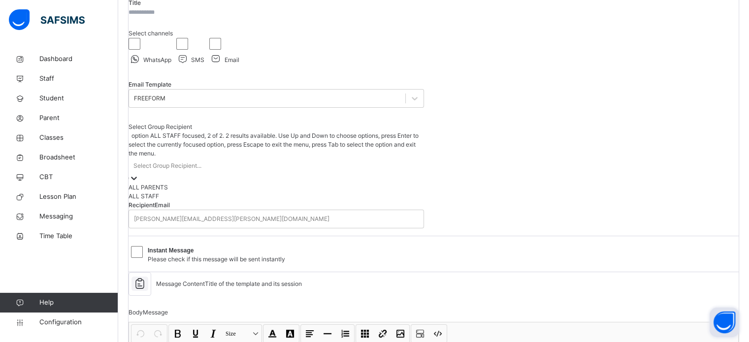
click at [218, 201] on div "ALL STAFF" at bounding box center [276, 196] width 295 height 9
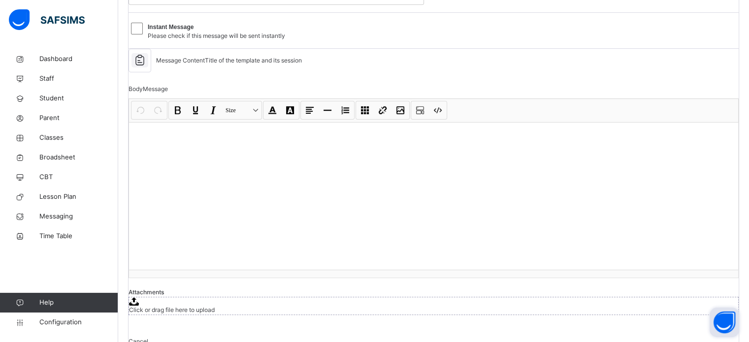
scroll to position [345, 0]
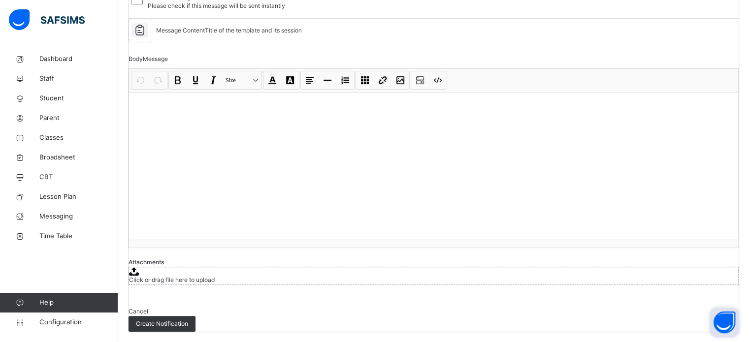
click at [175, 110] on p at bounding box center [433, 105] width 593 height 10
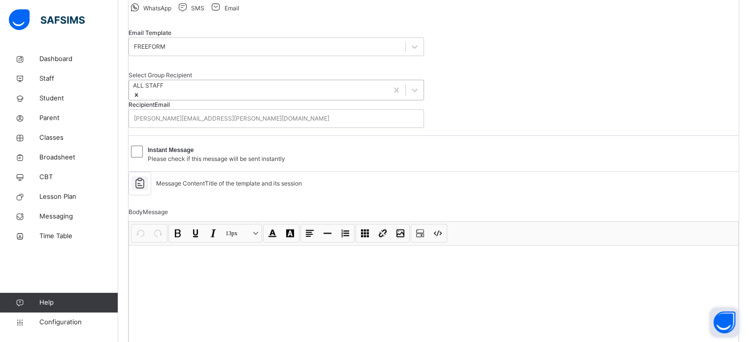
scroll to position [121, 0]
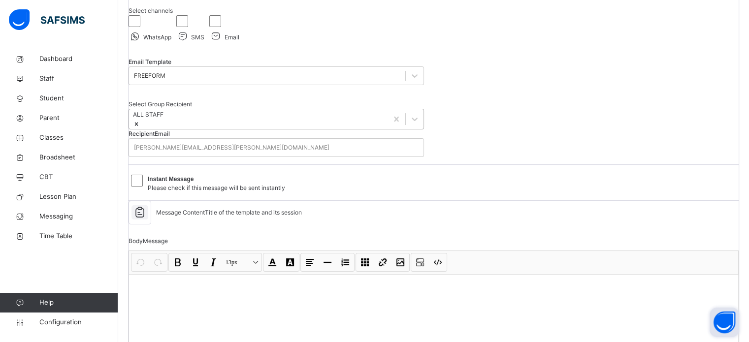
click at [140, 128] on icon at bounding box center [136, 124] width 7 height 7
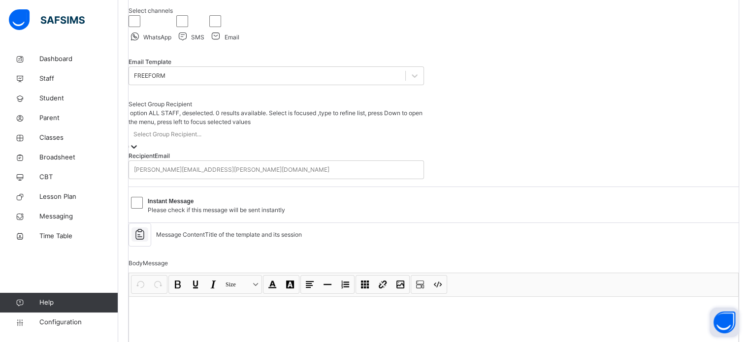
click at [201, 139] on div "Select Group Recipient..." at bounding box center [167, 134] width 68 height 9
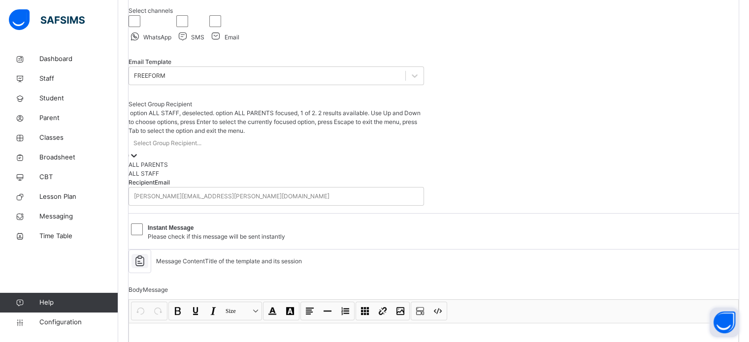
click at [187, 169] on div "ALL PARENTS" at bounding box center [276, 165] width 295 height 9
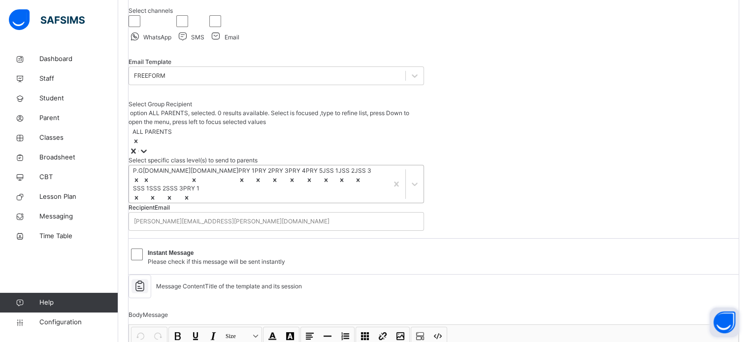
click at [140, 184] on icon at bounding box center [136, 180] width 7 height 7
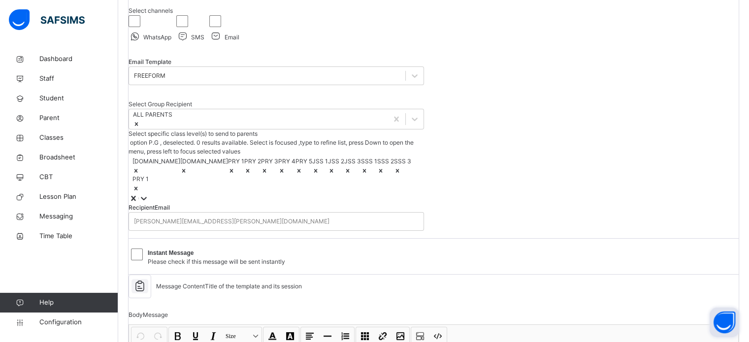
click at [139, 174] on icon at bounding box center [135, 170] width 7 height 7
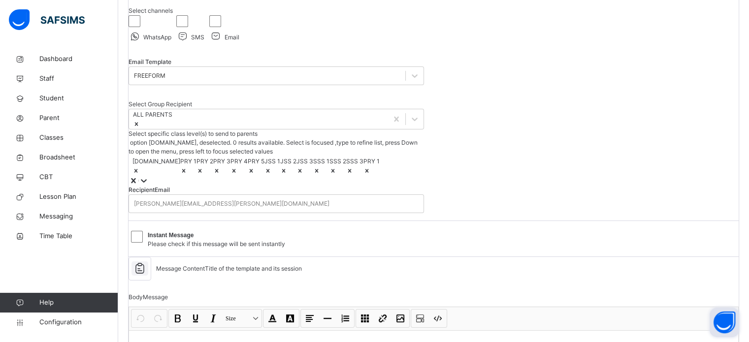
click at [172, 175] on div at bounding box center [156, 170] width 48 height 9
click at [139, 174] on icon at bounding box center [135, 170] width 7 height 7
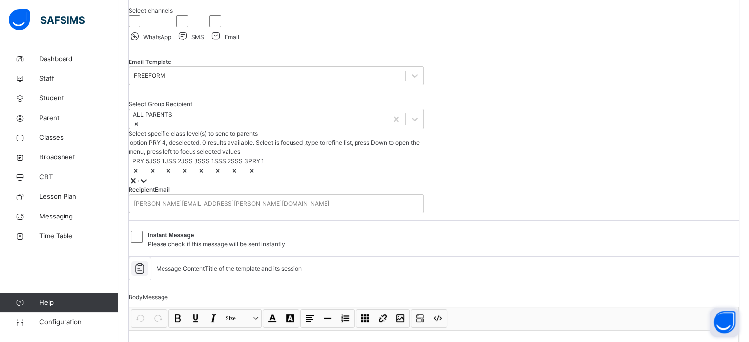
click at [139, 174] on icon at bounding box center [135, 170] width 7 height 7
click at [238, 174] on icon at bounding box center [234, 170] width 7 height 7
click at [214, 175] on div at bounding box center [205, 170] width 17 height 9
click at [187, 172] on icon at bounding box center [184, 170] width 3 height 3
click at [171, 174] on icon at bounding box center [167, 170] width 7 height 7
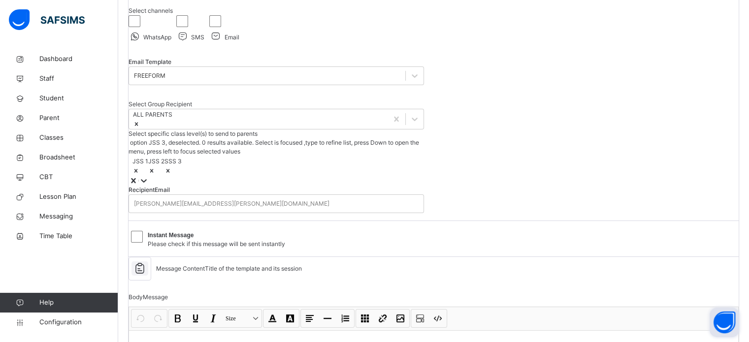
click at [155, 174] on icon at bounding box center [151, 170] width 7 height 7
click at [148, 175] on div at bounding box center [140, 170] width 16 height 9
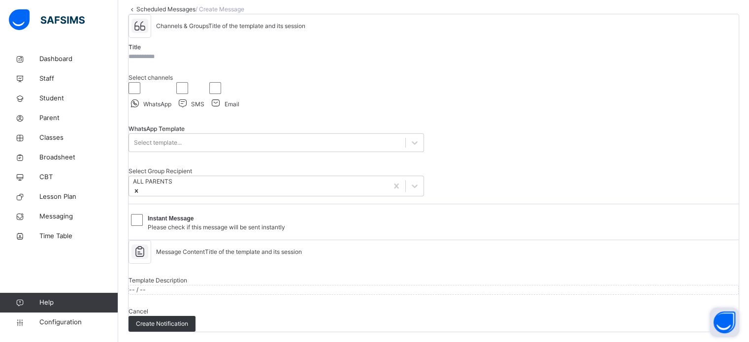
scroll to position [40, 0]
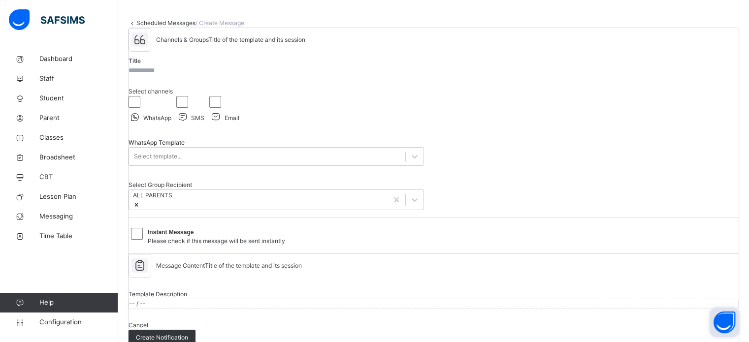
select select "**"
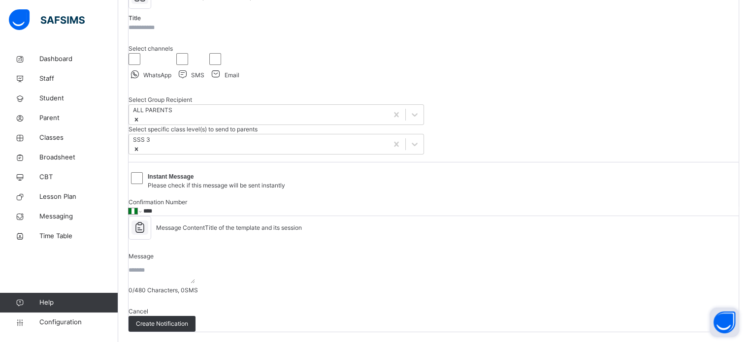
scroll to position [287, 0]
click at [195, 266] on textarea at bounding box center [162, 275] width 66 height 18
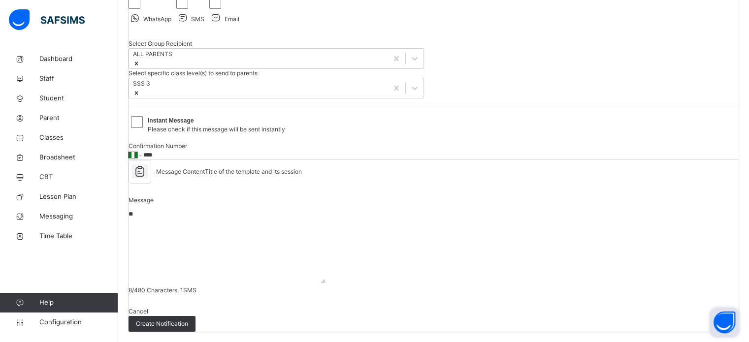
type textarea "*"
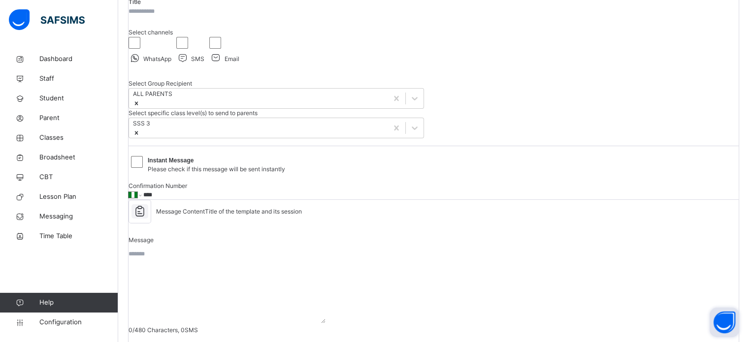
scroll to position [0, 0]
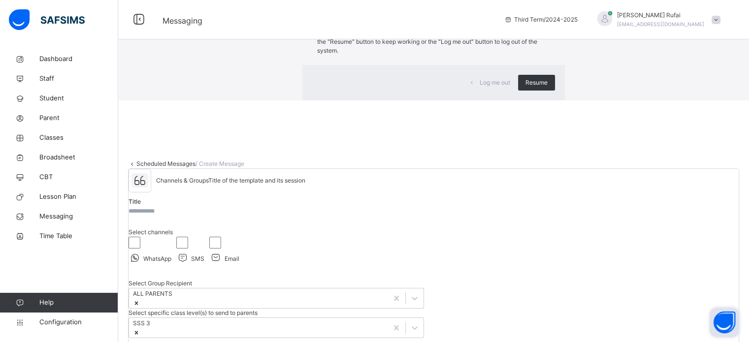
click at [547, 31] on div "×" at bounding box center [551, 20] width 8 height 21
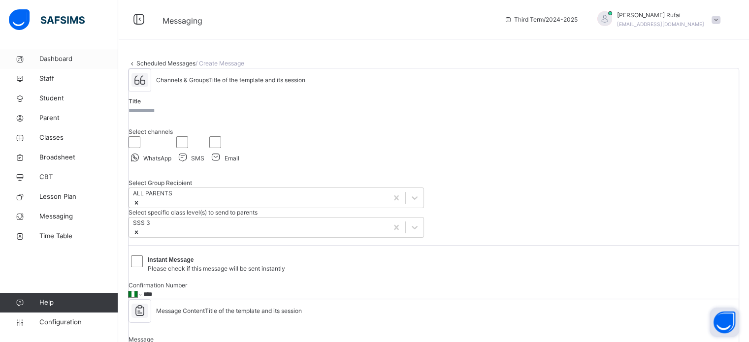
click at [44, 65] on link "Dashboard" at bounding box center [59, 59] width 118 height 20
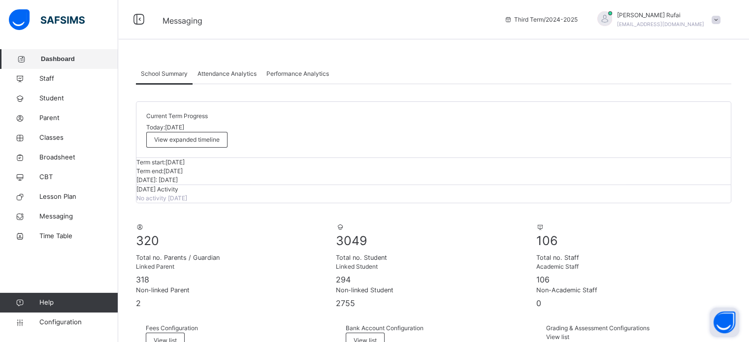
click at [232, 75] on span "Attendance Analytics" at bounding box center [226, 73] width 59 height 9
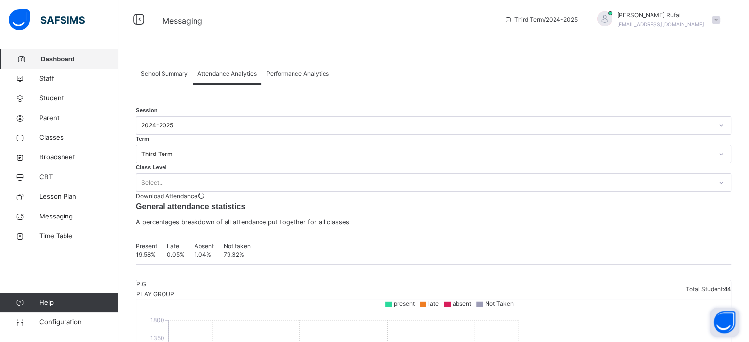
click at [160, 78] on span "School Summary" at bounding box center [164, 73] width 47 height 9
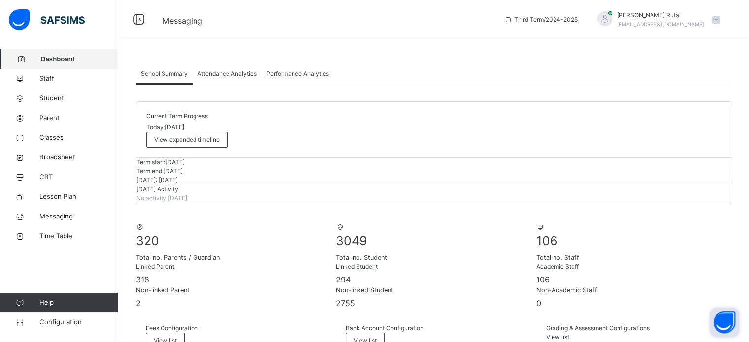
click at [217, 72] on span "Attendance Analytics" at bounding box center [226, 73] width 59 height 9
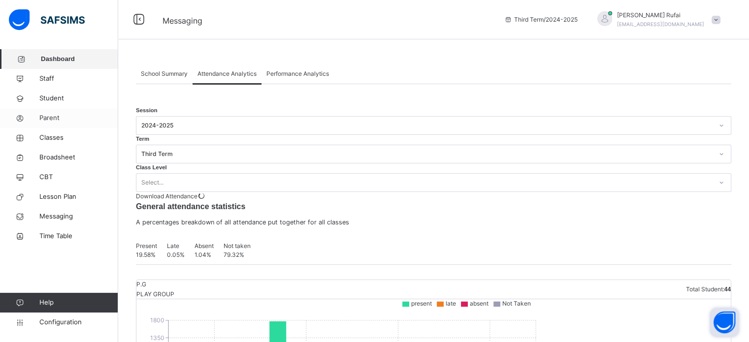
click at [47, 137] on span "Classes" at bounding box center [78, 138] width 79 height 10
click at [50, 138] on span "Classes" at bounding box center [78, 138] width 79 height 10
click at [55, 138] on span "Classes" at bounding box center [78, 138] width 79 height 10
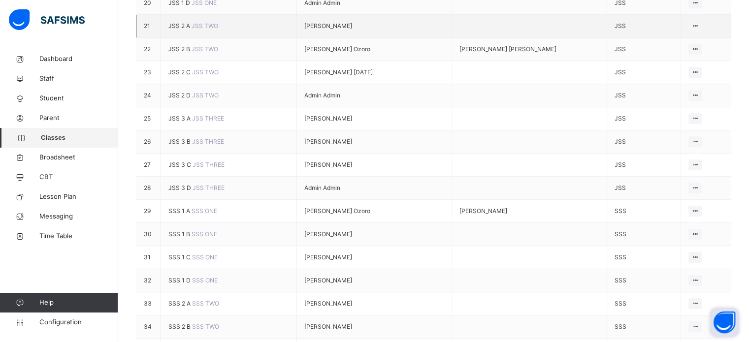
scroll to position [591, 0]
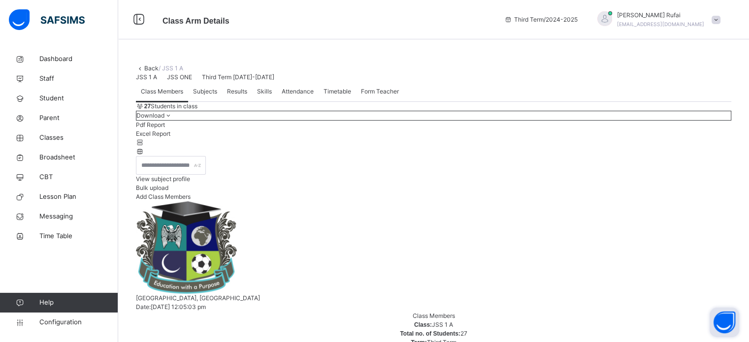
click at [294, 96] on span "Attendance" at bounding box center [298, 91] width 32 height 9
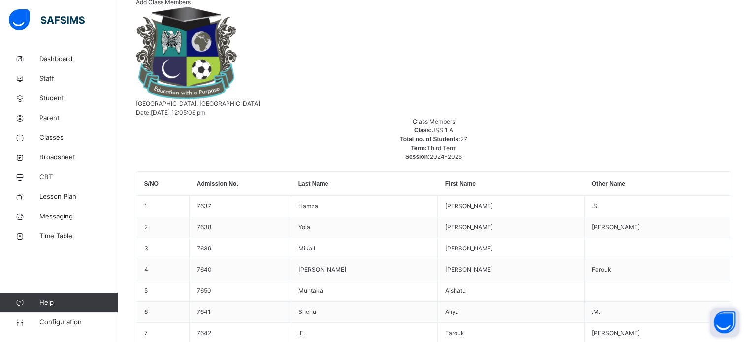
scroll to position [257, 0]
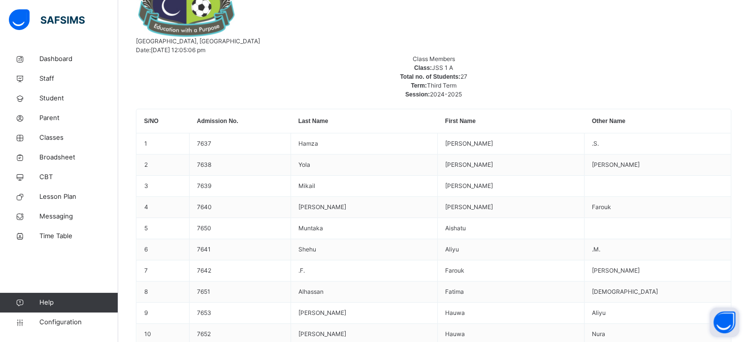
drag, startPoint x: 59, startPoint y: 320, endPoint x: 99, endPoint y: 309, distance: 41.9
click at [58, 320] on span "Configuration" at bounding box center [78, 323] width 78 height 10
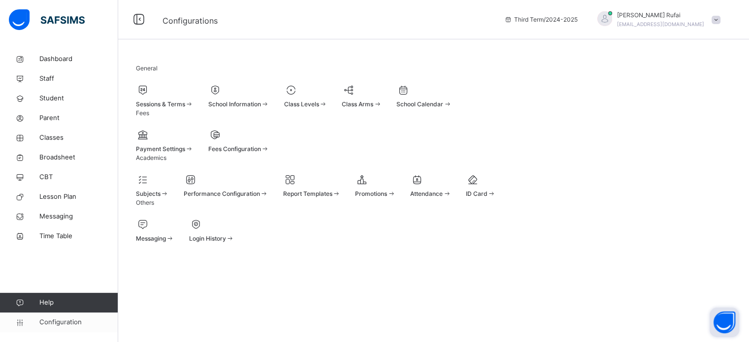
scroll to position [13, 0]
click at [451, 190] on span at bounding box center [430, 188] width 41 height 2
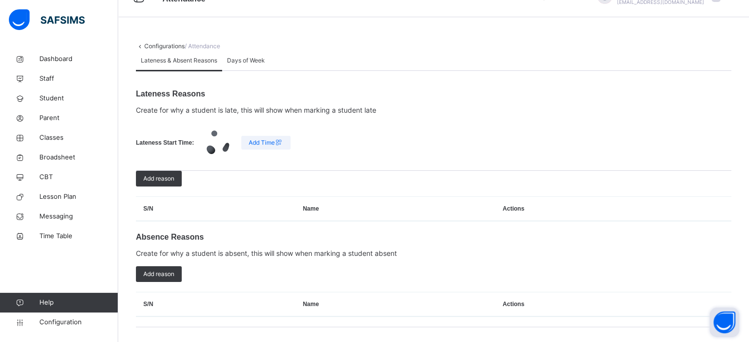
scroll to position [5, 0]
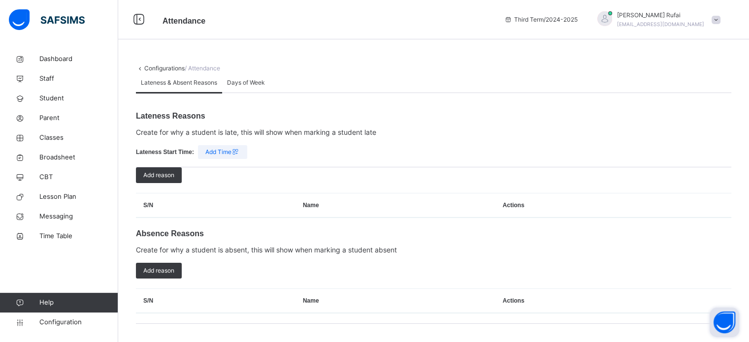
click at [166, 275] on span "Add reason" at bounding box center [158, 270] width 31 height 9
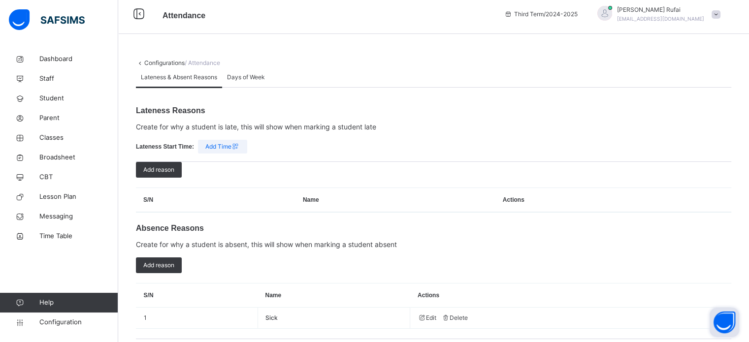
drag, startPoint x: 167, startPoint y: 274, endPoint x: 192, endPoint y: 271, distance: 24.4
click at [168, 270] on span "Add reason" at bounding box center [158, 265] width 31 height 9
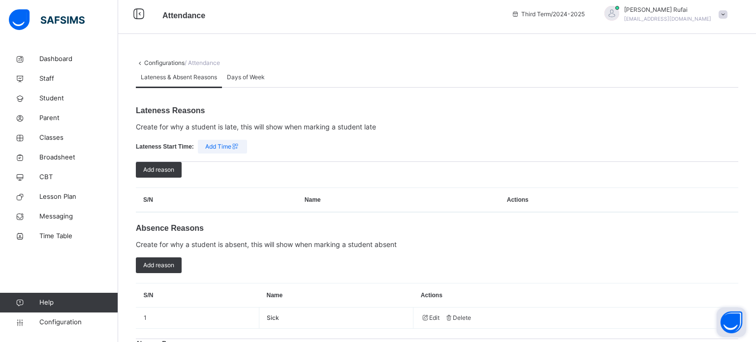
type input "******"
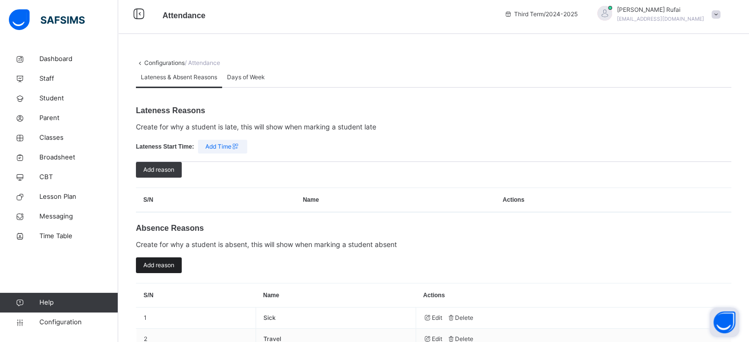
click at [163, 270] on span "Add reason" at bounding box center [158, 265] width 31 height 9
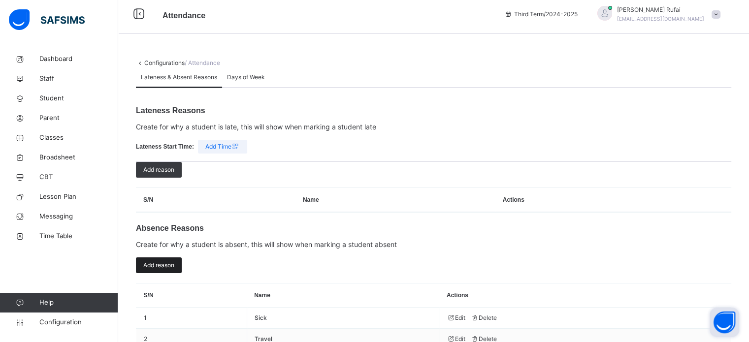
click at [168, 273] on div "Add reason" at bounding box center [159, 266] width 46 height 16
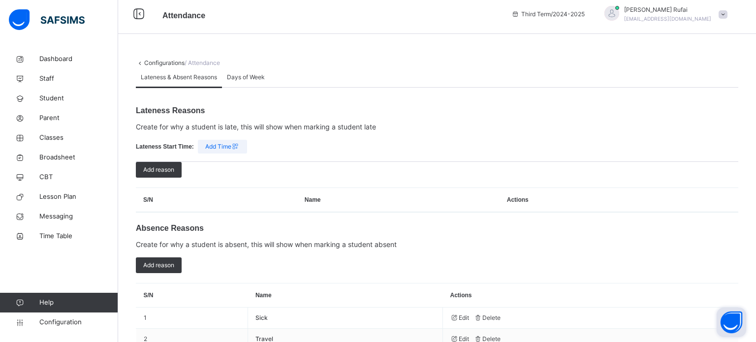
type input "*"
type input "**********"
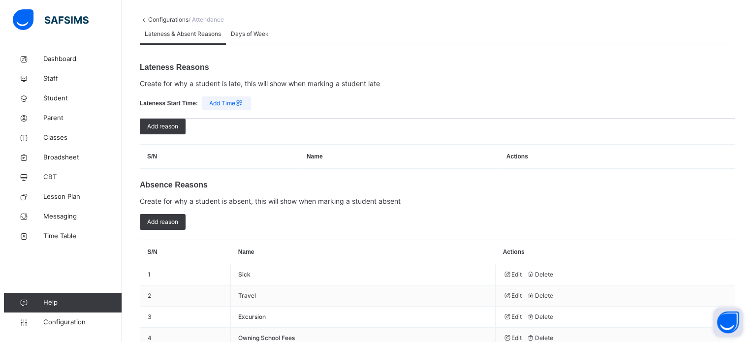
scroll to position [0, 0]
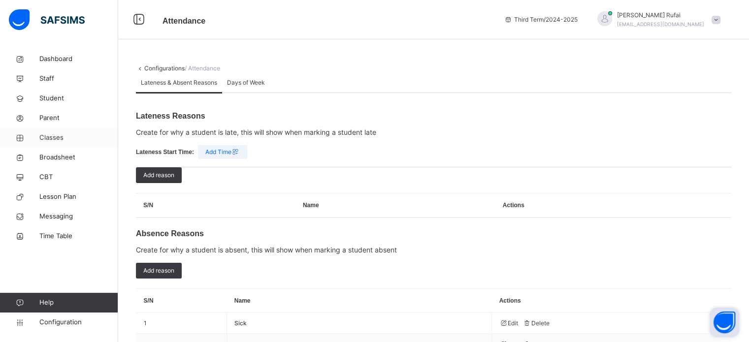
drag, startPoint x: 51, startPoint y: 139, endPoint x: 60, endPoint y: 141, distance: 9.0
click at [51, 139] on span "Classes" at bounding box center [78, 138] width 79 height 10
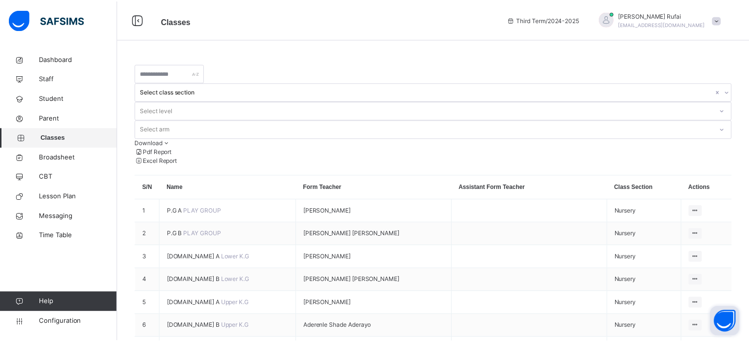
scroll to position [394, 0]
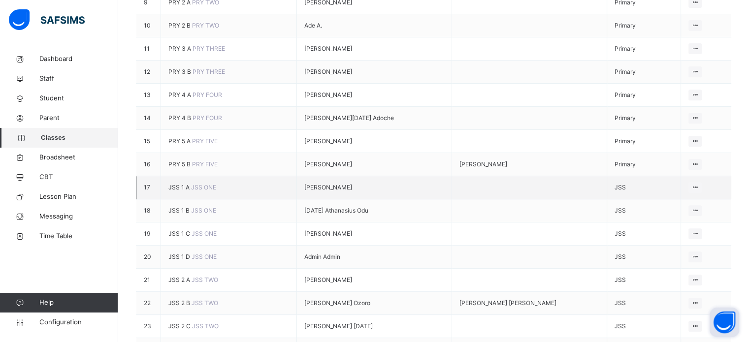
click at [174, 191] on span "JSS 1 A" at bounding box center [179, 187] width 23 height 7
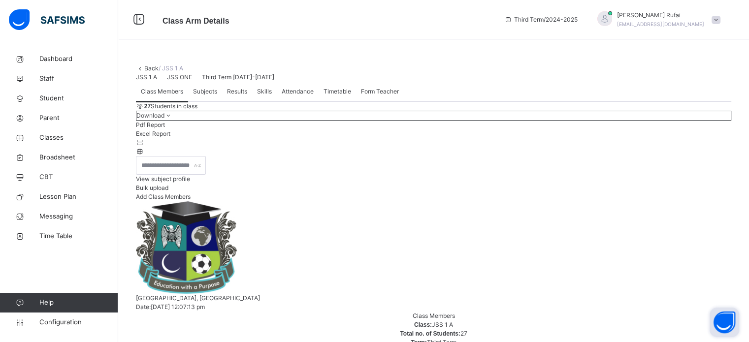
click at [303, 96] on span "Attendance" at bounding box center [298, 91] width 32 height 9
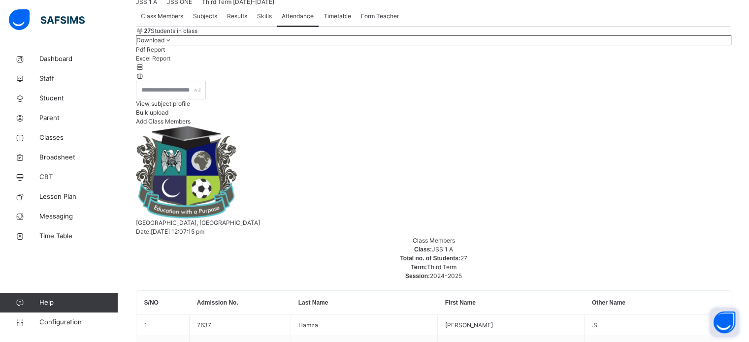
scroll to position [174, 0]
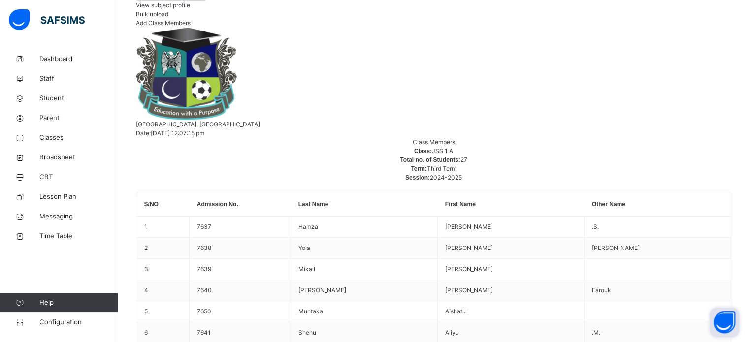
drag, startPoint x: 682, startPoint y: 141, endPoint x: 687, endPoint y: 119, distance: 22.3
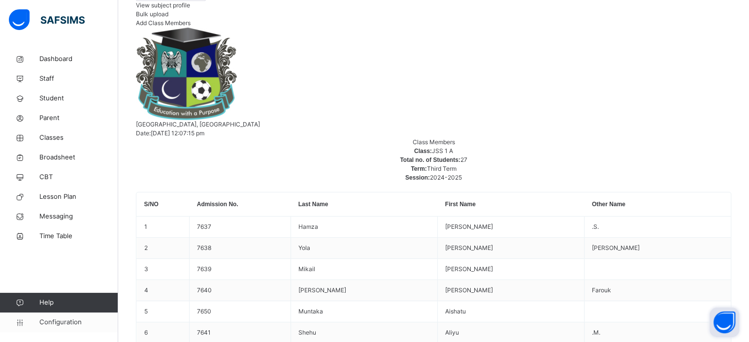
click at [73, 326] on span "Configuration" at bounding box center [78, 323] width 78 height 10
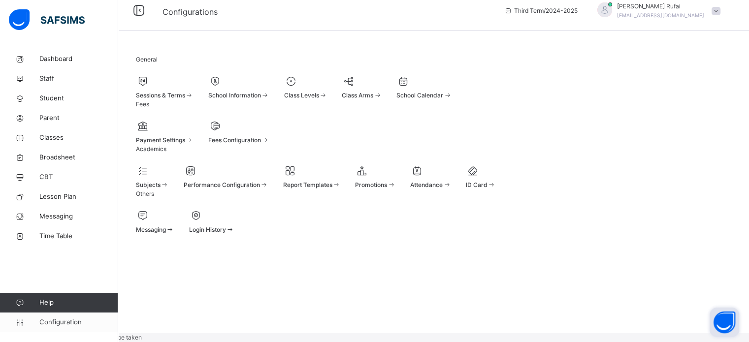
scroll to position [13, 0]
click at [451, 190] on div "Attendance" at bounding box center [430, 176] width 41 height 26
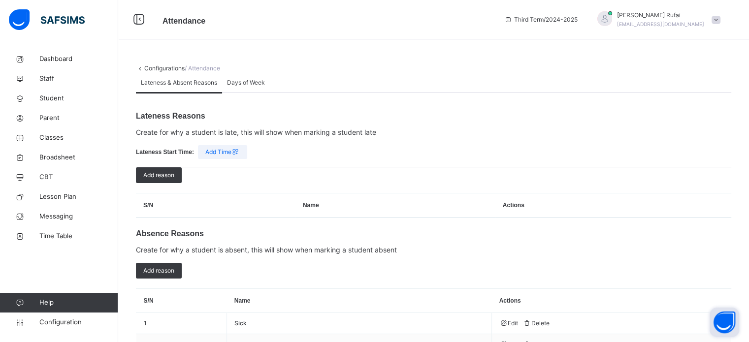
click at [236, 87] on span "Days of Week" at bounding box center [246, 82] width 38 height 9
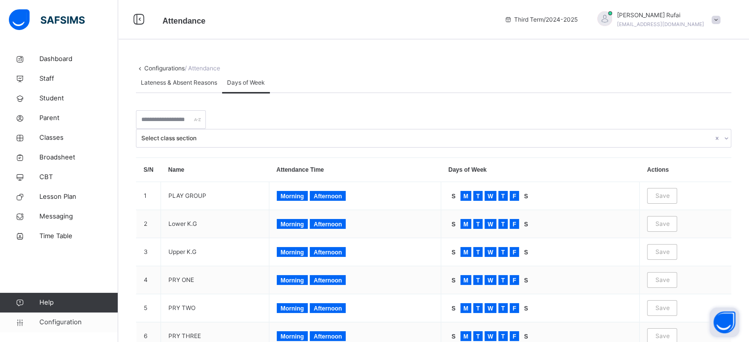
click at [51, 318] on span "Configuration" at bounding box center [78, 323] width 78 height 10
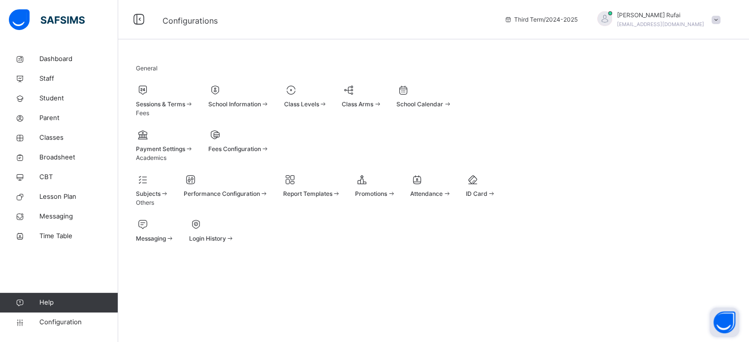
click at [443, 107] on span "School Calendar" at bounding box center [419, 103] width 47 height 7
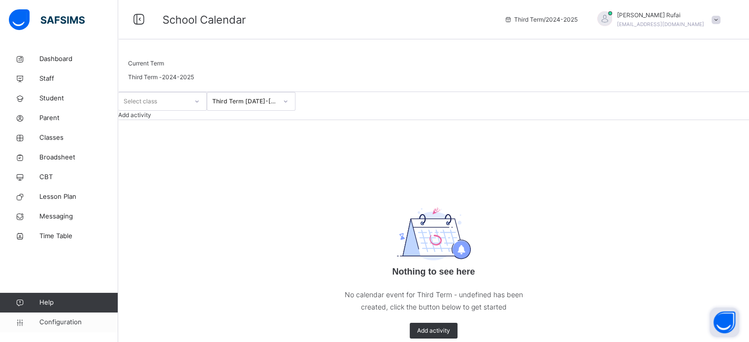
click at [62, 322] on span "Configuration" at bounding box center [78, 323] width 78 height 10
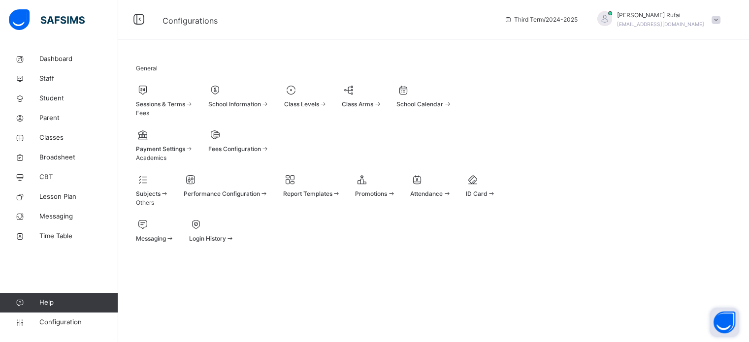
click at [443, 107] on span "School Calendar" at bounding box center [419, 103] width 47 height 7
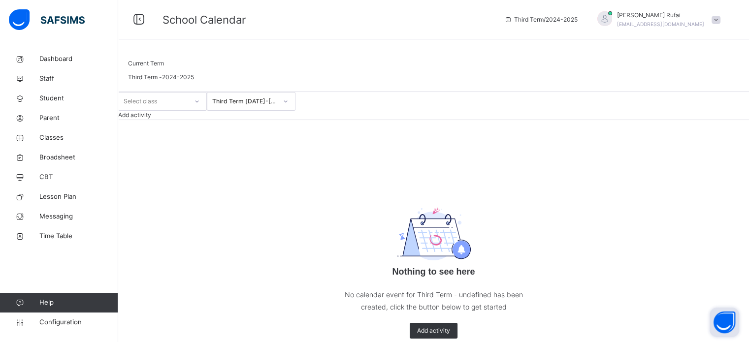
click at [151, 119] on span "Add activity" at bounding box center [134, 114] width 33 height 7
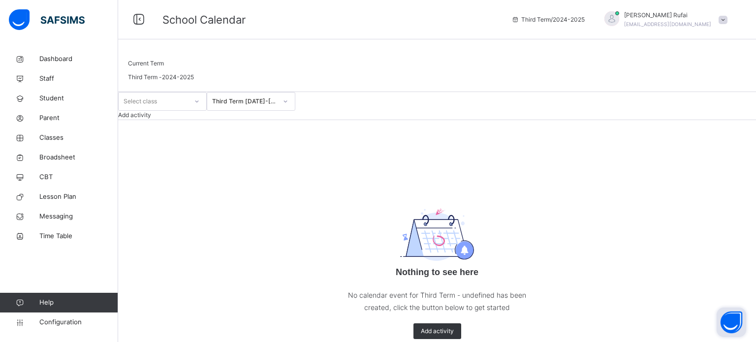
type input "**********"
type textarea "**********"
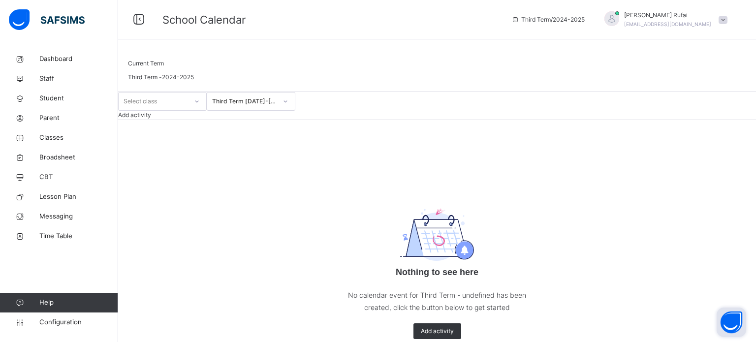
type input "**********"
type input "*"
type input "**"
type input "**********"
type input "*"
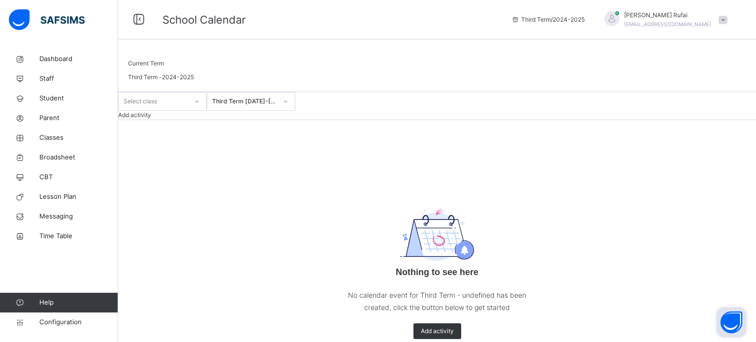
type input "**"
type input "****"
type input "**"
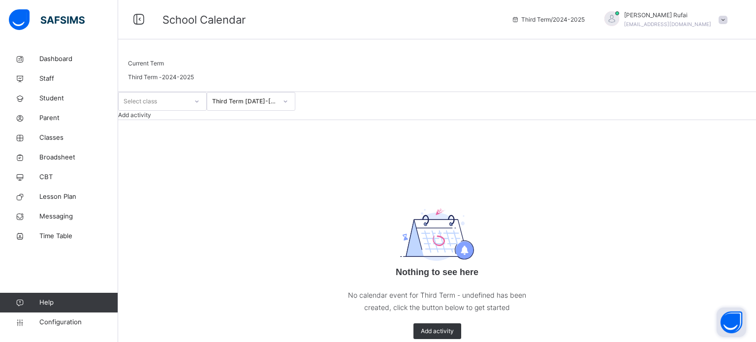
scroll to position [130, 0]
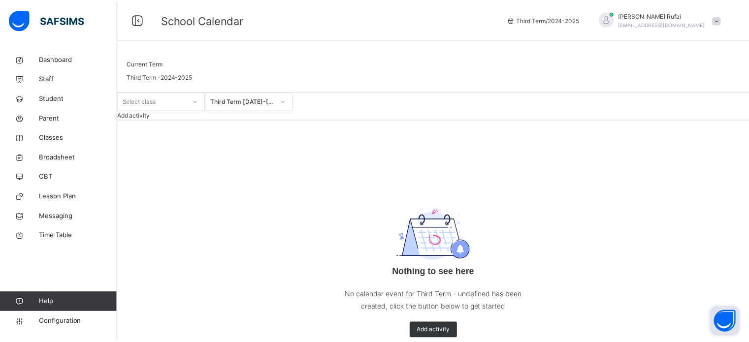
scroll to position [108, 0]
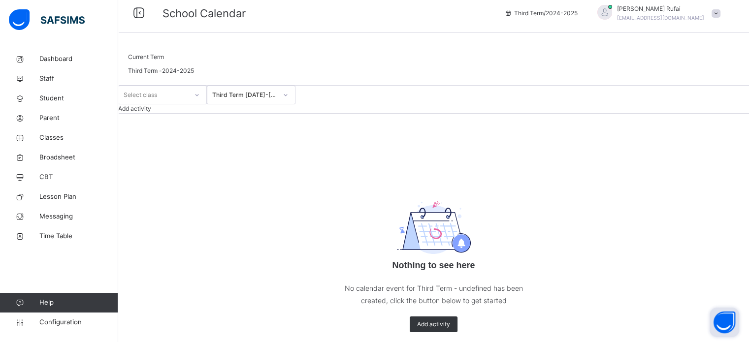
scroll to position [28, 0]
click at [52, 138] on span "Classes" at bounding box center [78, 138] width 79 height 10
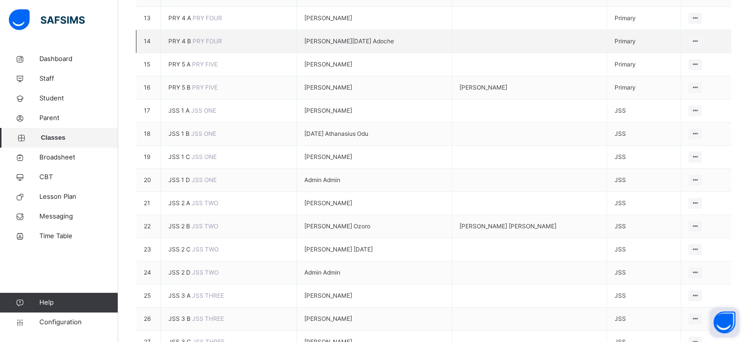
scroll to position [492, 0]
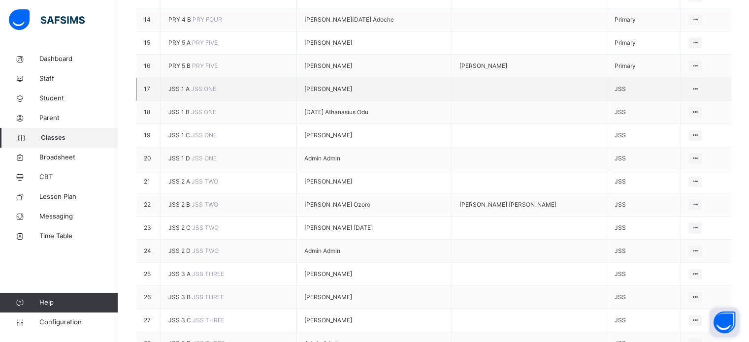
click at [171, 93] on span "JSS 1 A" at bounding box center [179, 88] width 23 height 7
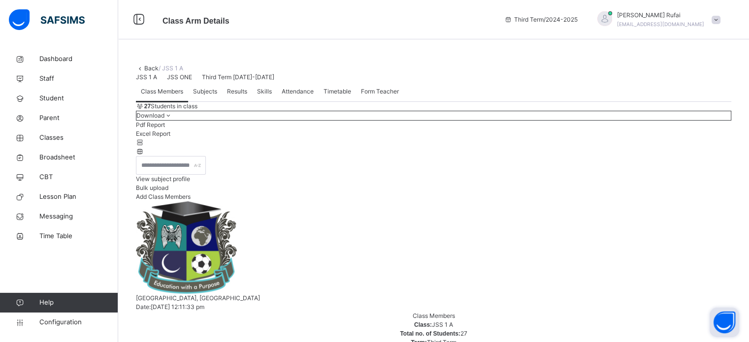
scroll to position [148, 0]
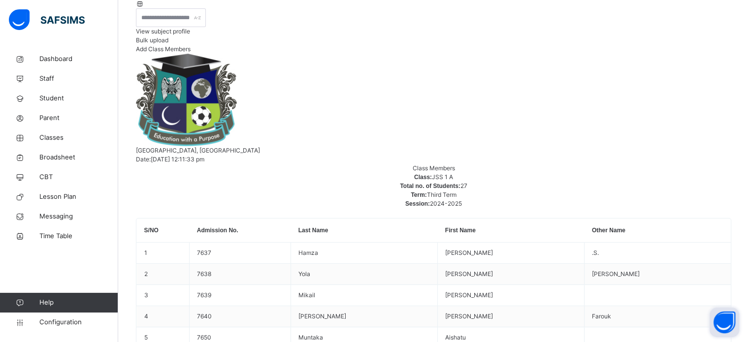
drag, startPoint x: 497, startPoint y: 228, endPoint x: 470, endPoint y: 228, distance: 27.1
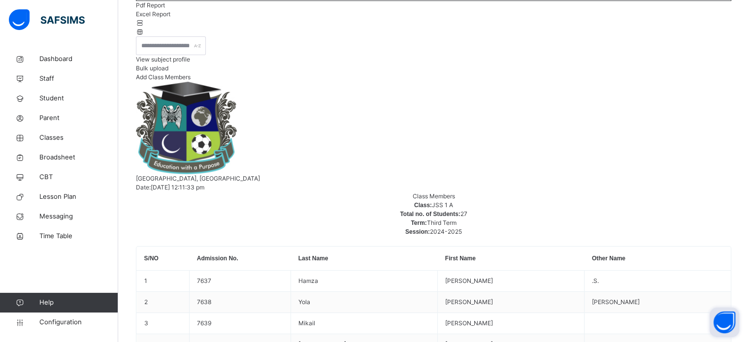
scroll to position [98, 0]
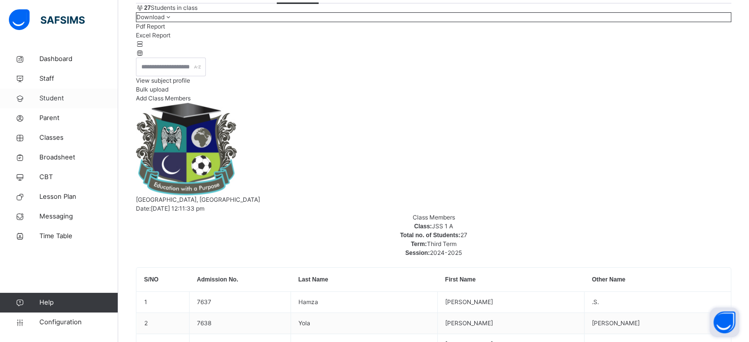
click at [41, 96] on span "Student" at bounding box center [78, 99] width 79 height 10
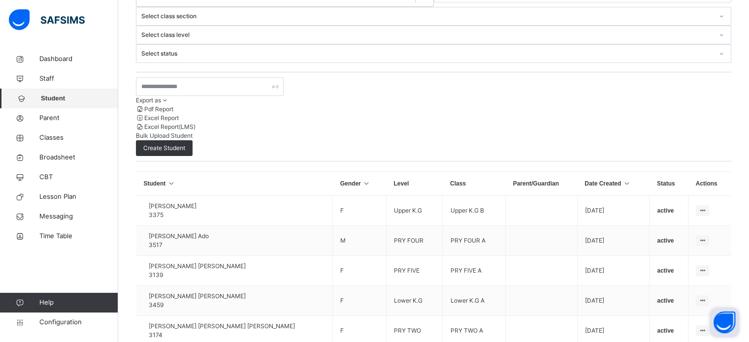
scroll to position [287, 0]
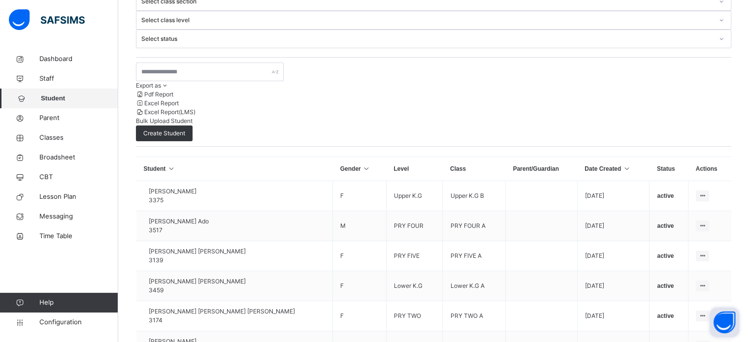
click at [52, 98] on span "Student" at bounding box center [79, 99] width 77 height 10
click at [56, 98] on span "Student" at bounding box center [79, 99] width 77 height 10
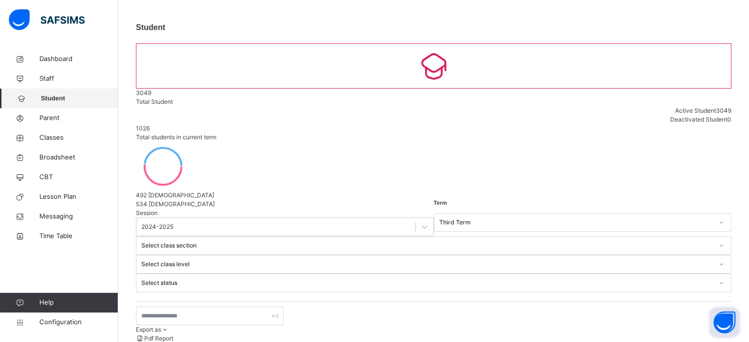
scroll to position [40, 0]
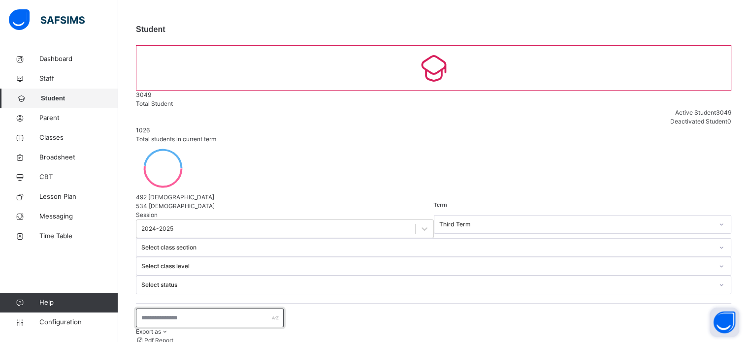
click at [221, 309] on input "text" at bounding box center [210, 318] width 148 height 19
click at [713, 259] on div at bounding box center [721, 267] width 17 height 16
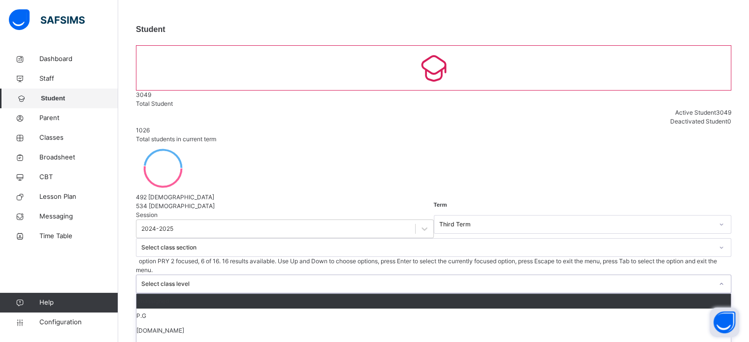
scroll to position [120, 0]
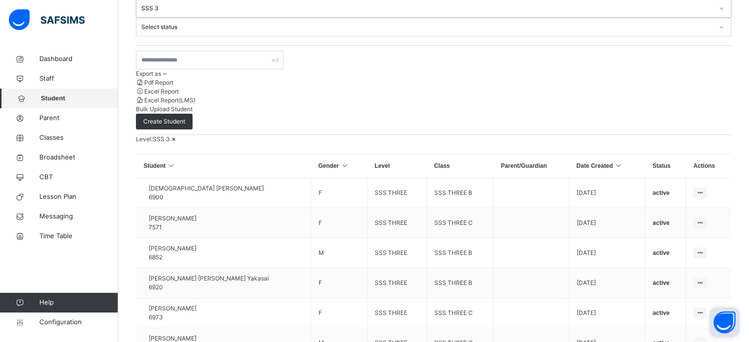
scroll to position [321, 0]
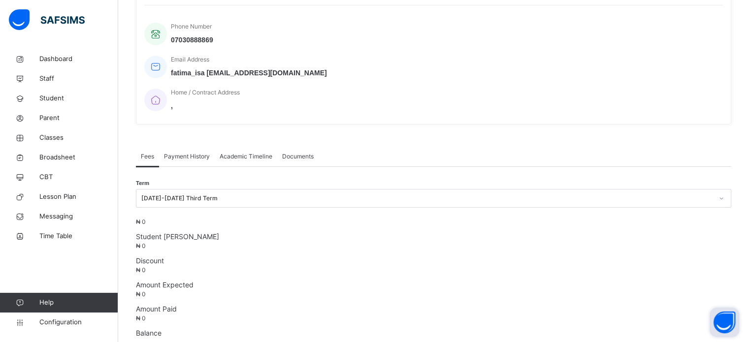
scroll to position [52, 0]
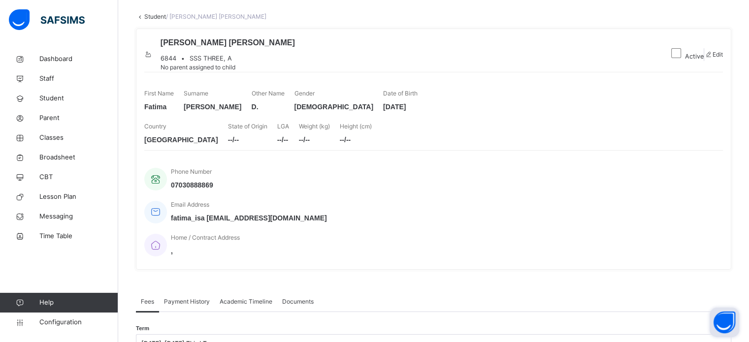
click at [302, 297] on span "Documents" at bounding box center [298, 301] width 32 height 9
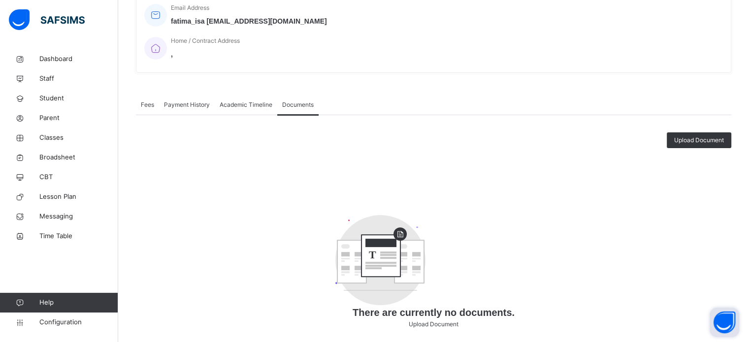
click at [253, 100] on span "Academic Timeline" at bounding box center [246, 104] width 53 height 9
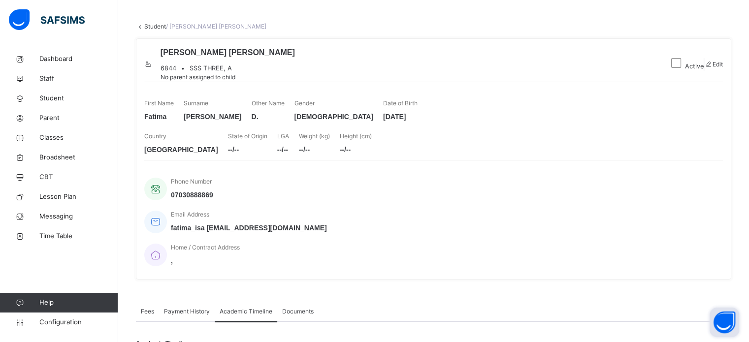
scroll to position [0, 0]
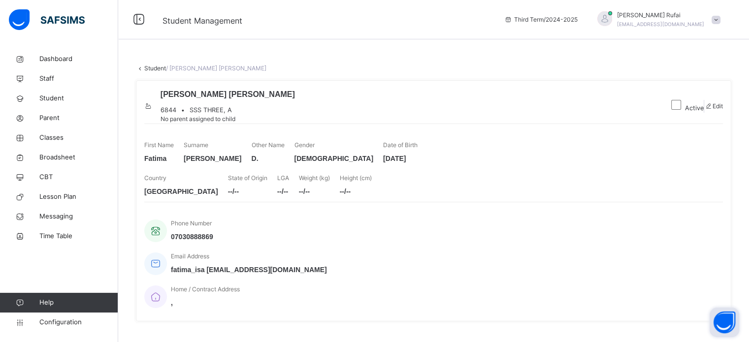
click at [146, 65] on link "Student" at bounding box center [155, 68] width 22 height 7
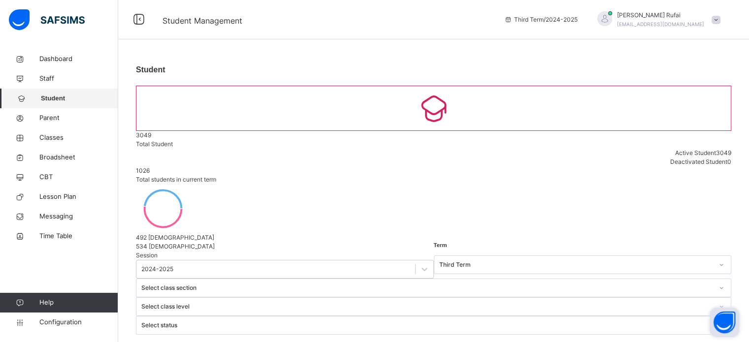
click at [41, 100] on span "Student" at bounding box center [79, 99] width 77 height 10
click at [63, 97] on span "Student" at bounding box center [79, 99] width 77 height 10
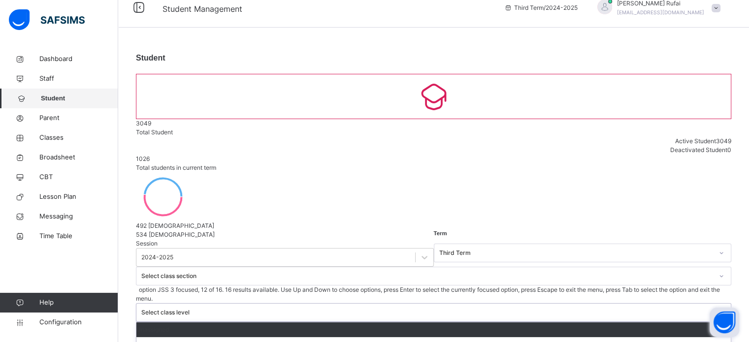
scroll to position [120, 0]
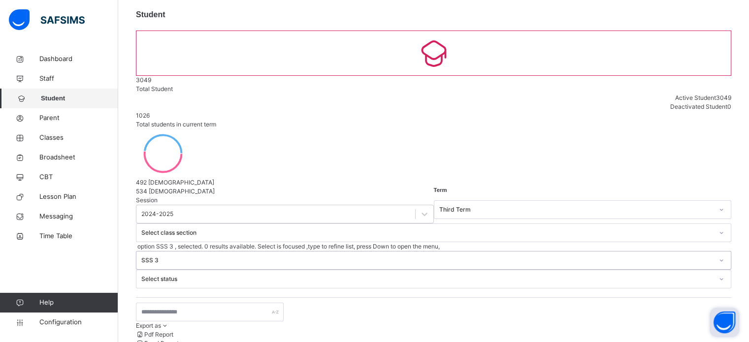
scroll to position [258, 0]
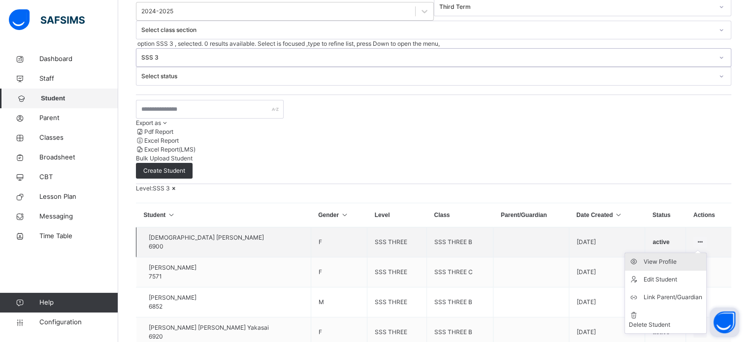
click at [672, 257] on div "View Profile" at bounding box center [673, 262] width 59 height 10
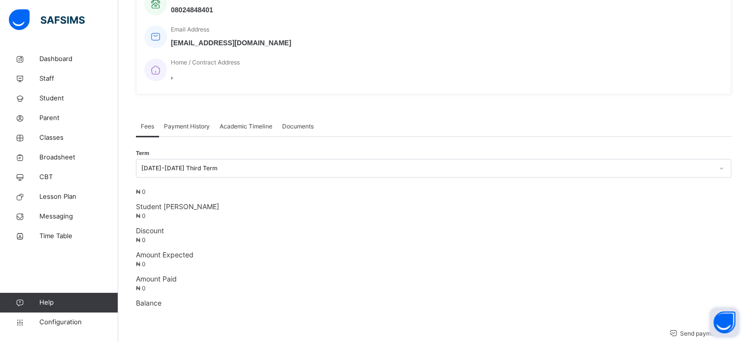
scroll to position [258, 0]
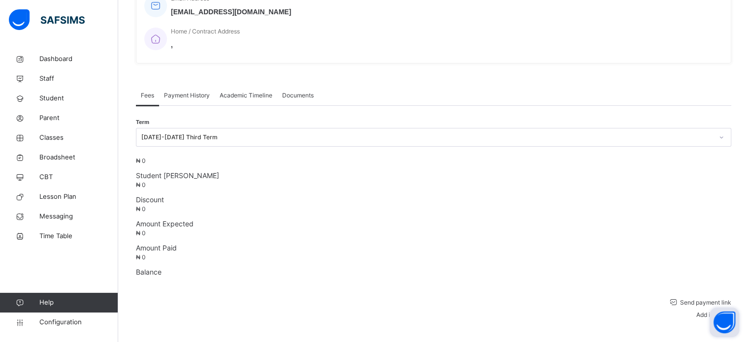
click at [250, 91] on span "Academic Timeline" at bounding box center [246, 95] width 53 height 9
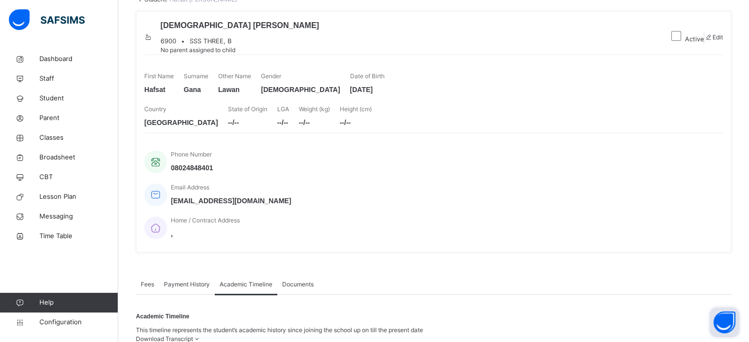
scroll to position [266, 0]
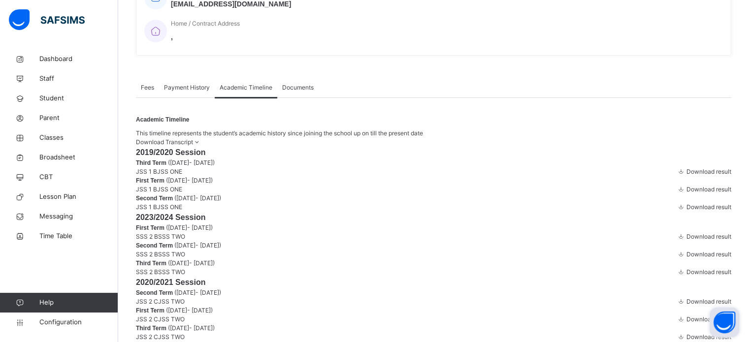
click at [193, 138] on span "Download Transcript" at bounding box center [164, 141] width 57 height 7
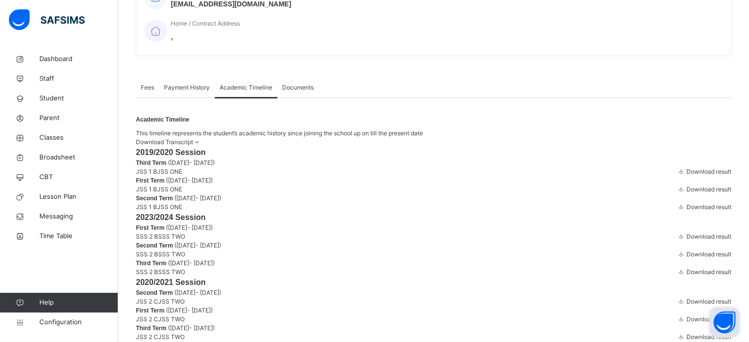
scroll to position [0, 0]
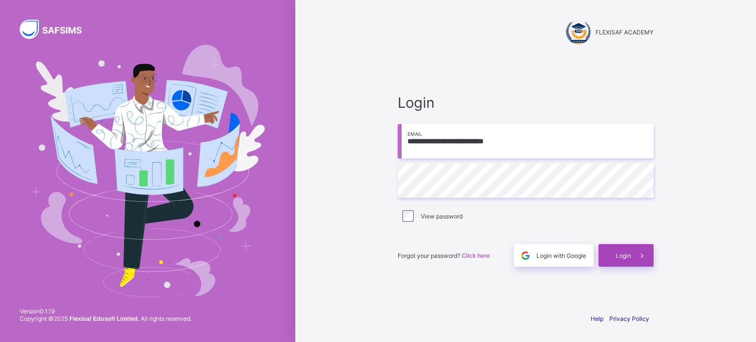
click at [628, 261] on div "Login" at bounding box center [626, 255] width 55 height 23
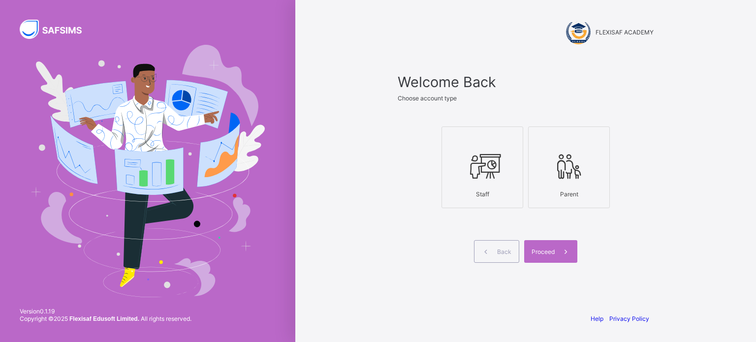
click at [475, 148] on div at bounding box center [482, 166] width 71 height 39
click at [553, 260] on div "Proceed" at bounding box center [550, 251] width 53 height 23
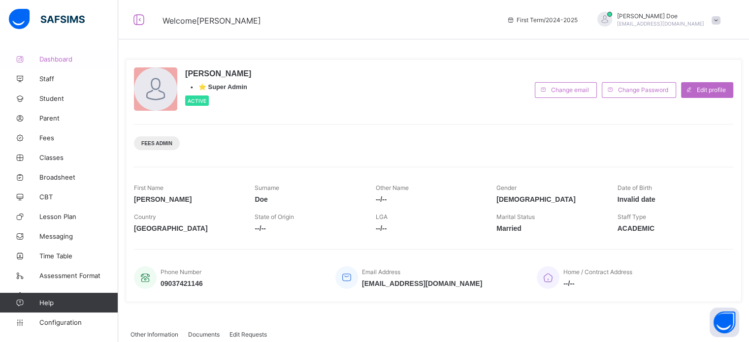
click at [63, 60] on span "Dashboard" at bounding box center [78, 59] width 79 height 8
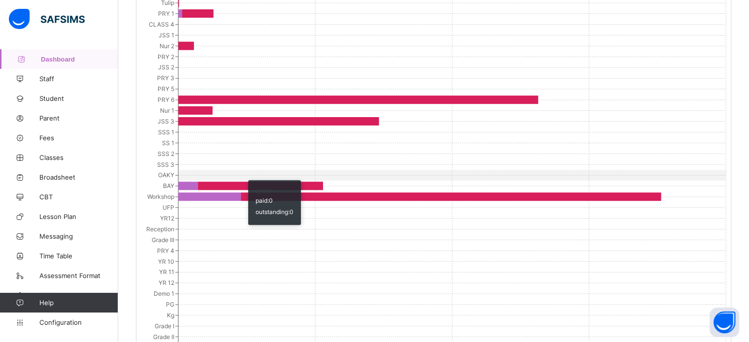
scroll to position [739, 0]
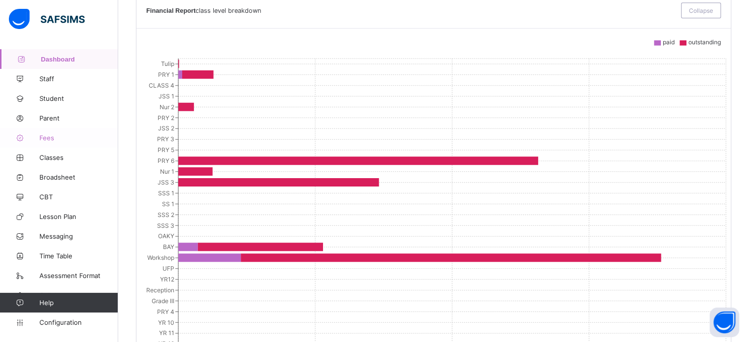
click at [54, 135] on span "Fees" at bounding box center [78, 138] width 79 height 8
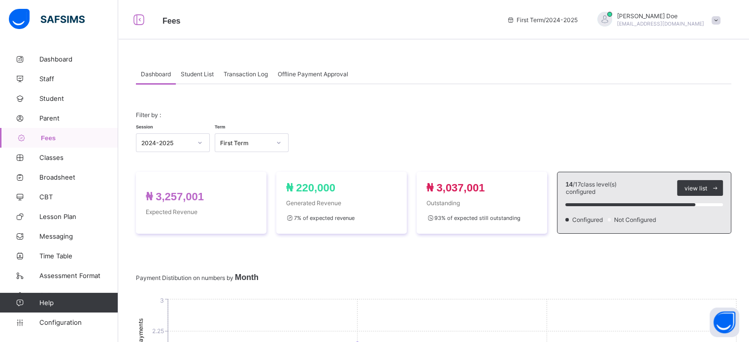
scroll to position [49, 0]
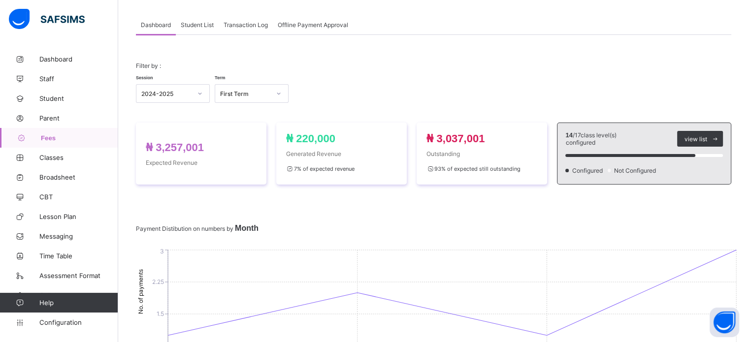
click at [207, 24] on span "Student List" at bounding box center [197, 24] width 33 height 7
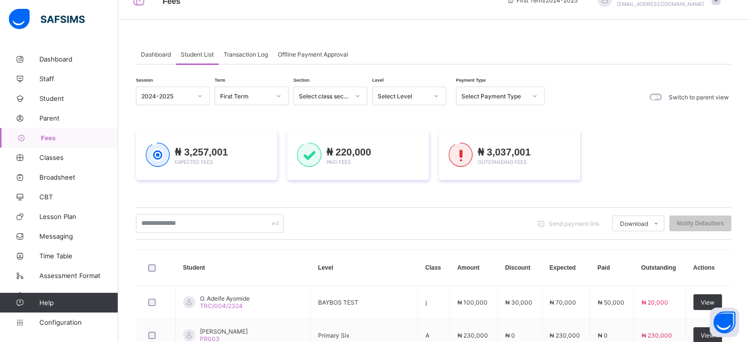
scroll to position [6, 0]
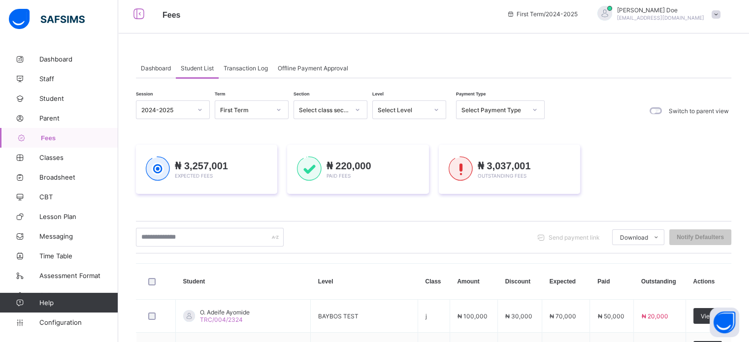
click at [241, 71] on div "Transaction Log" at bounding box center [246, 68] width 54 height 20
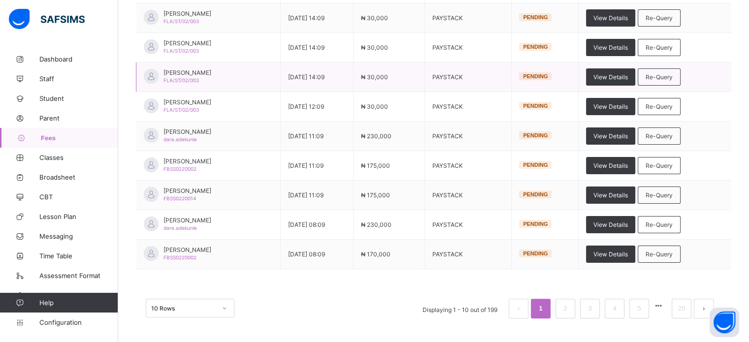
scroll to position [0, 0]
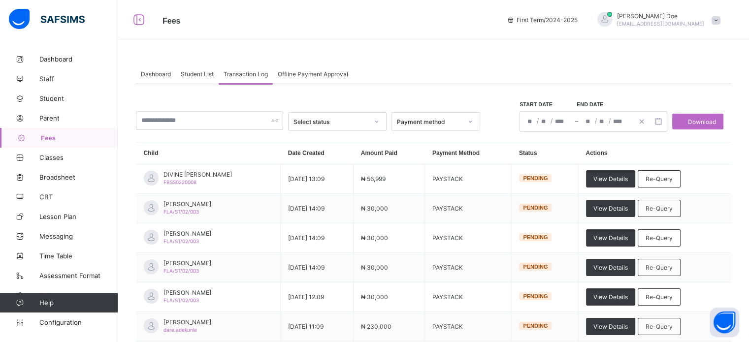
click at [192, 68] on div "Student List" at bounding box center [197, 74] width 43 height 20
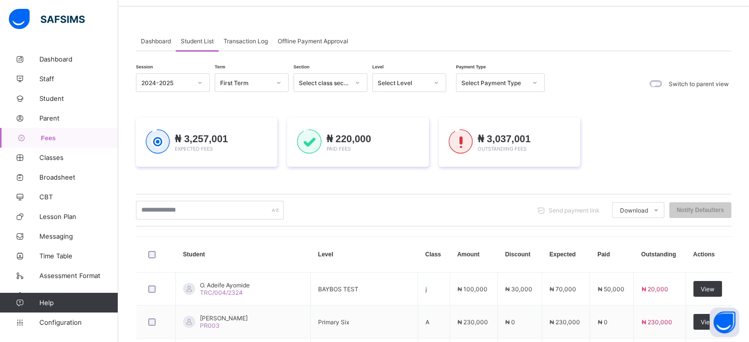
scroll to position [98, 0]
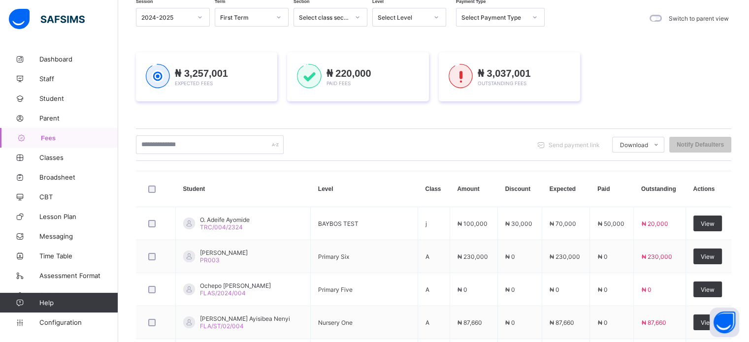
click at [493, 19] on div "Select Payment Type" at bounding box center [493, 17] width 65 height 7
click at [584, 135] on div "Send payment link Download Students Payment Students Payment Status Student Ite…" at bounding box center [433, 144] width 595 height 19
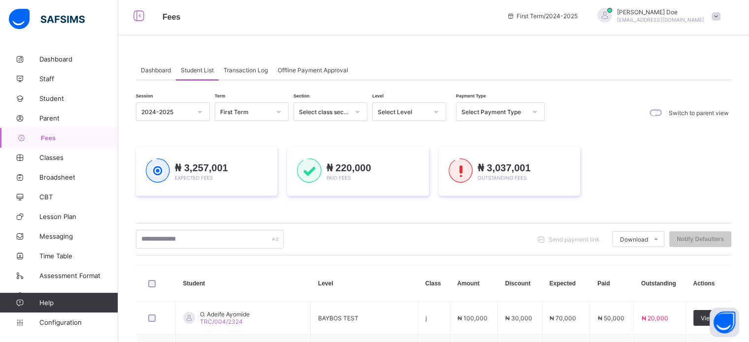
scroll to position [0, 0]
